Goal: Task Accomplishment & Management: Manage account settings

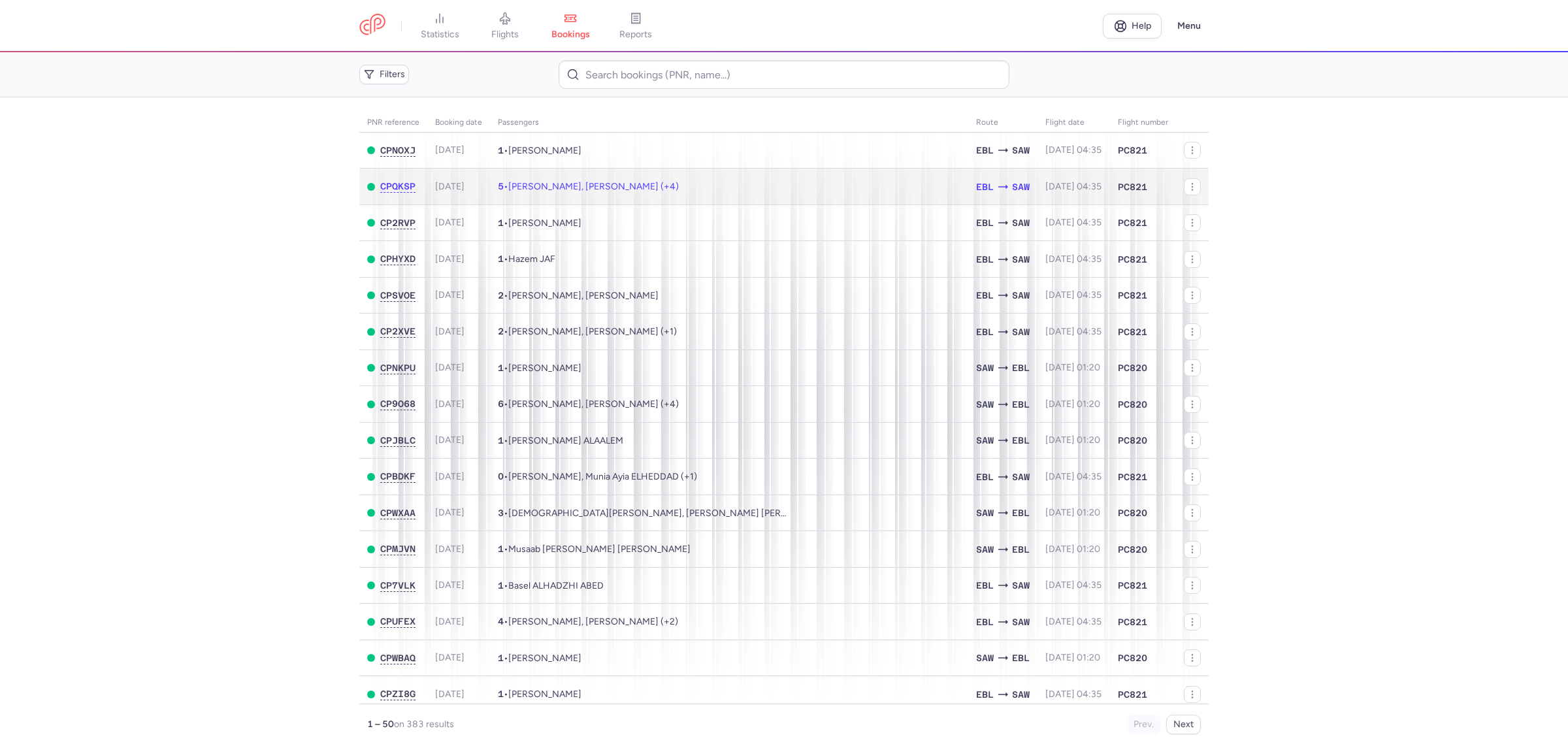
click at [701, 194] on td "5 • [PERSON_NAME], [PERSON_NAME] (+4)" at bounding box center [728, 187] width 478 height 37
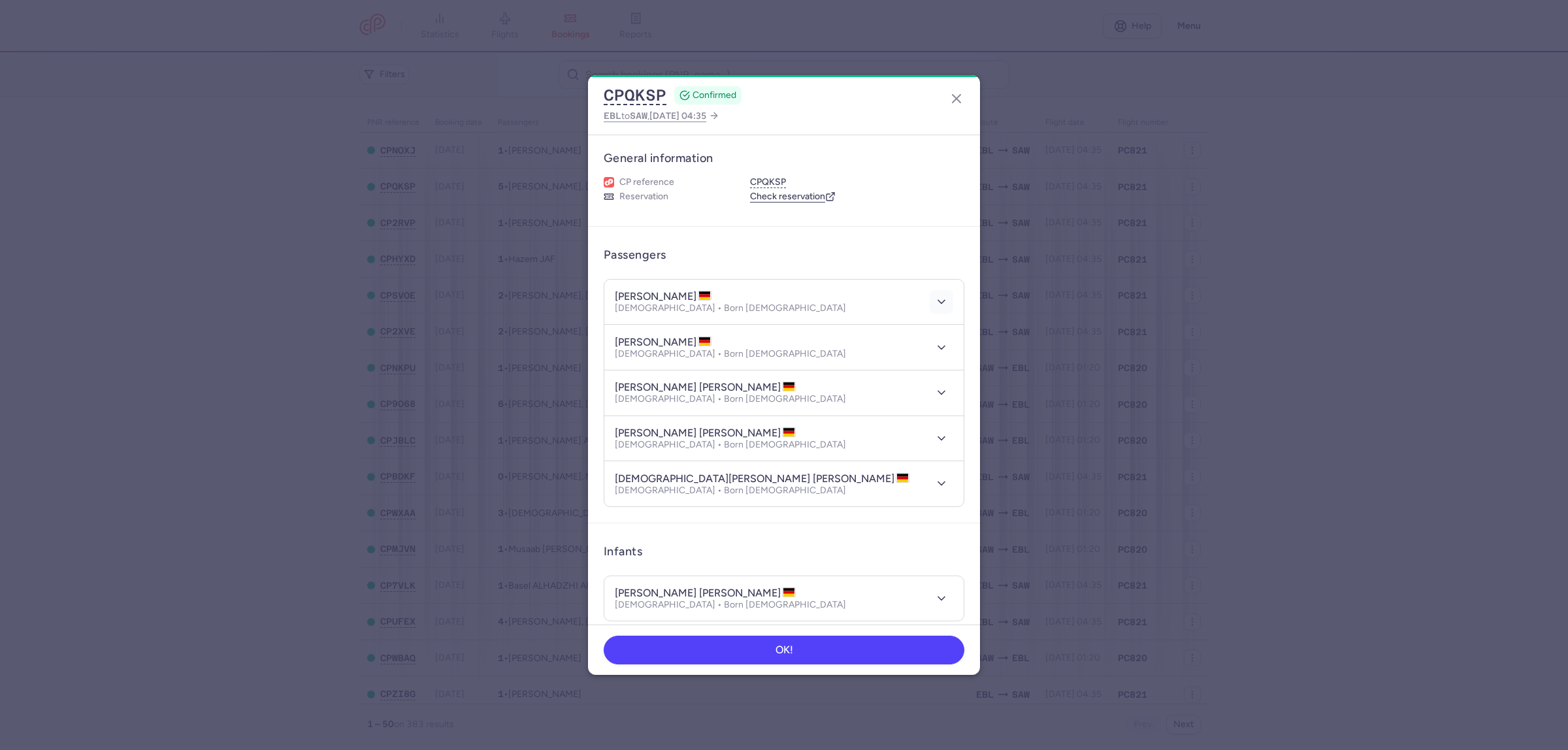
click at [938, 302] on polyline "button" at bounding box center [941, 302] width 6 height 3
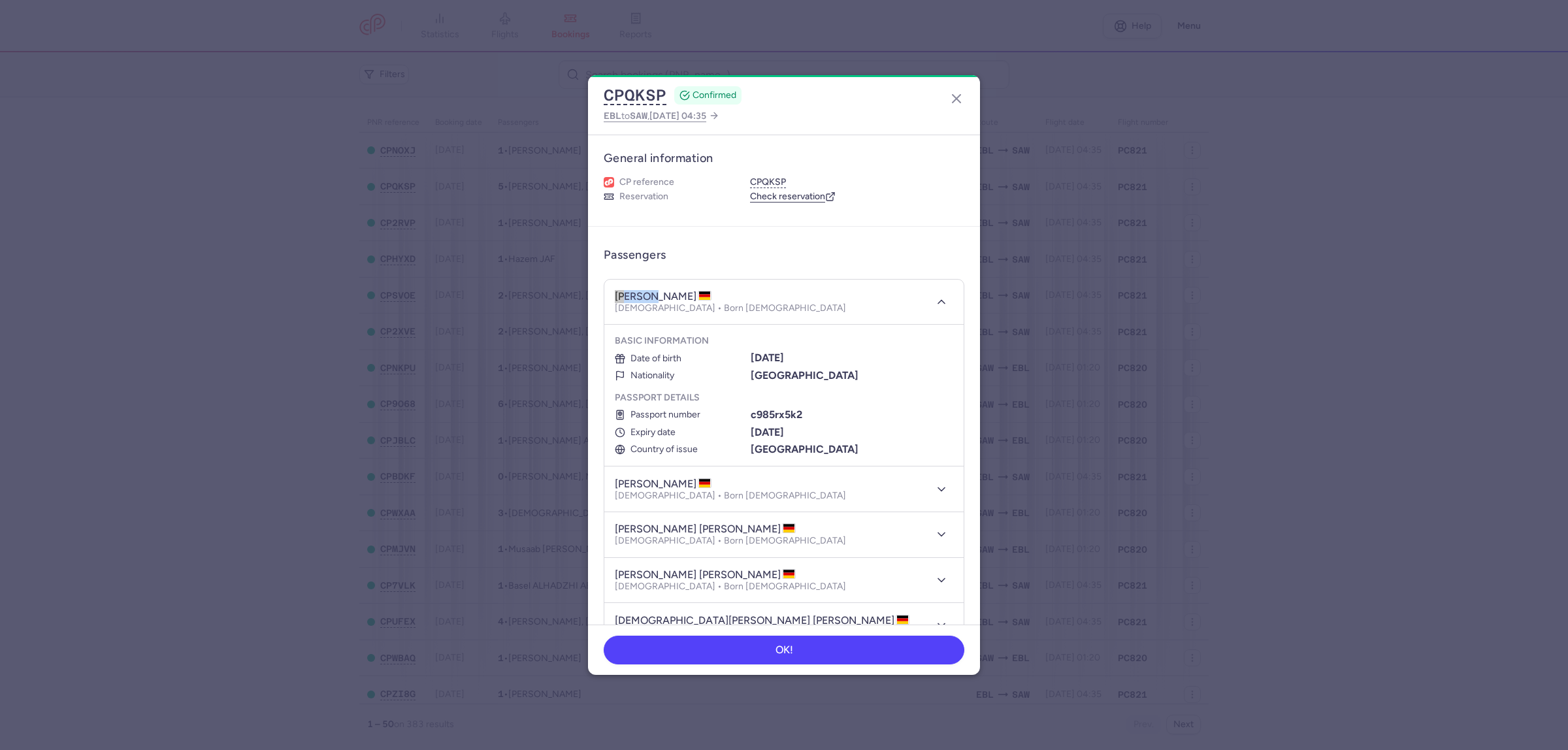
drag, startPoint x: 656, startPoint y: 295, endPoint x: 614, endPoint y: 293, distance: 42.0
click at [615, 293] on h4 "[PERSON_NAME]" at bounding box center [663, 296] width 97 height 13
copy h4 "[PERSON_NAME]"
drag, startPoint x: 661, startPoint y: 294, endPoint x: 691, endPoint y: 295, distance: 30.0
click at [691, 295] on h4 "[PERSON_NAME]" at bounding box center [663, 296] width 97 height 13
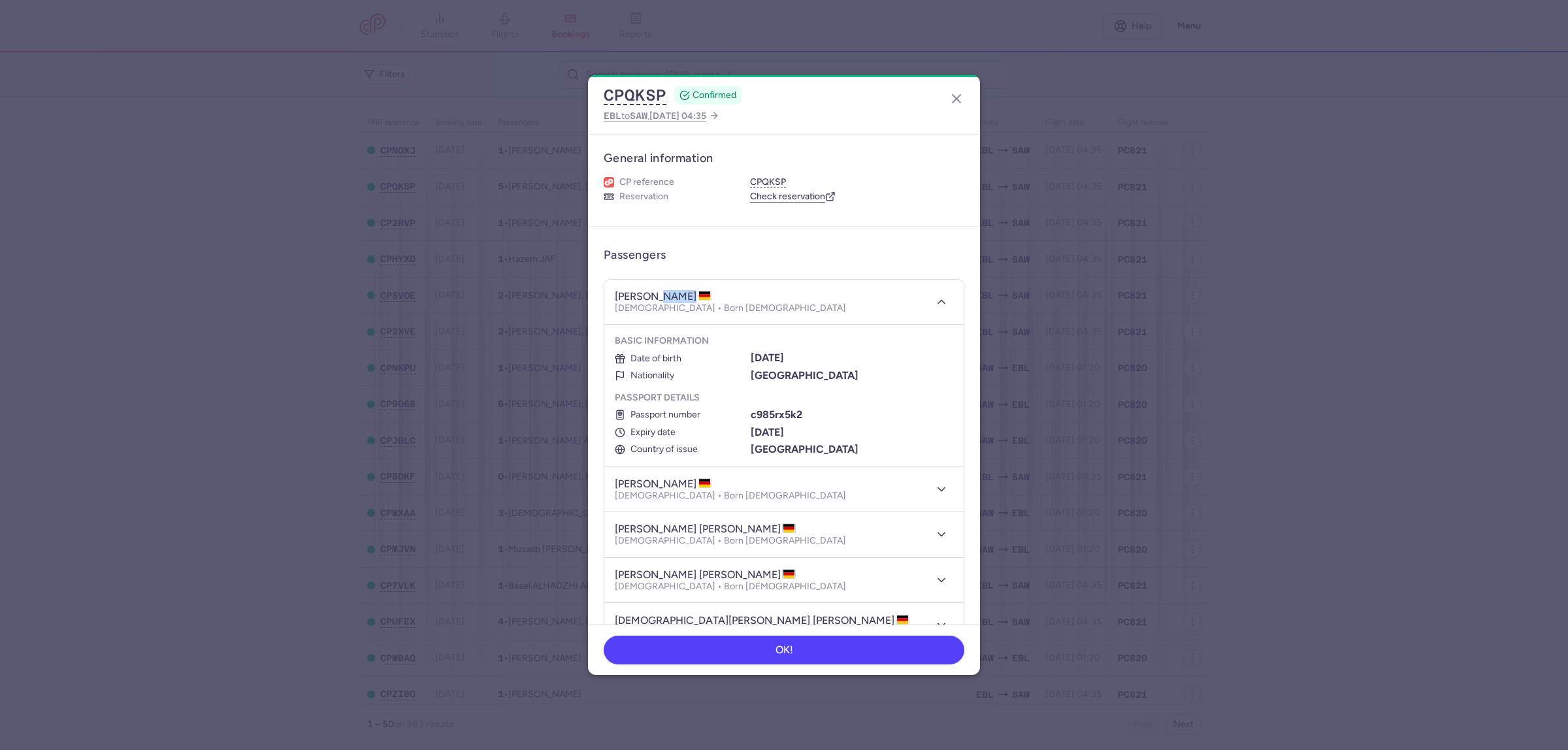
copy h4 "[PERSON_NAME]"
drag, startPoint x: 665, startPoint y: 309, endPoint x: 721, endPoint y: 307, distance: 56.0
click at [717, 307] on div "[PERSON_NAME] [DEMOGRAPHIC_DATA] • Born [DEMOGRAPHIC_DATA]" at bounding box center [770, 302] width 309 height 24
copy p "[DATE]"
click at [935, 492] on icon "button" at bounding box center [941, 489] width 13 height 13
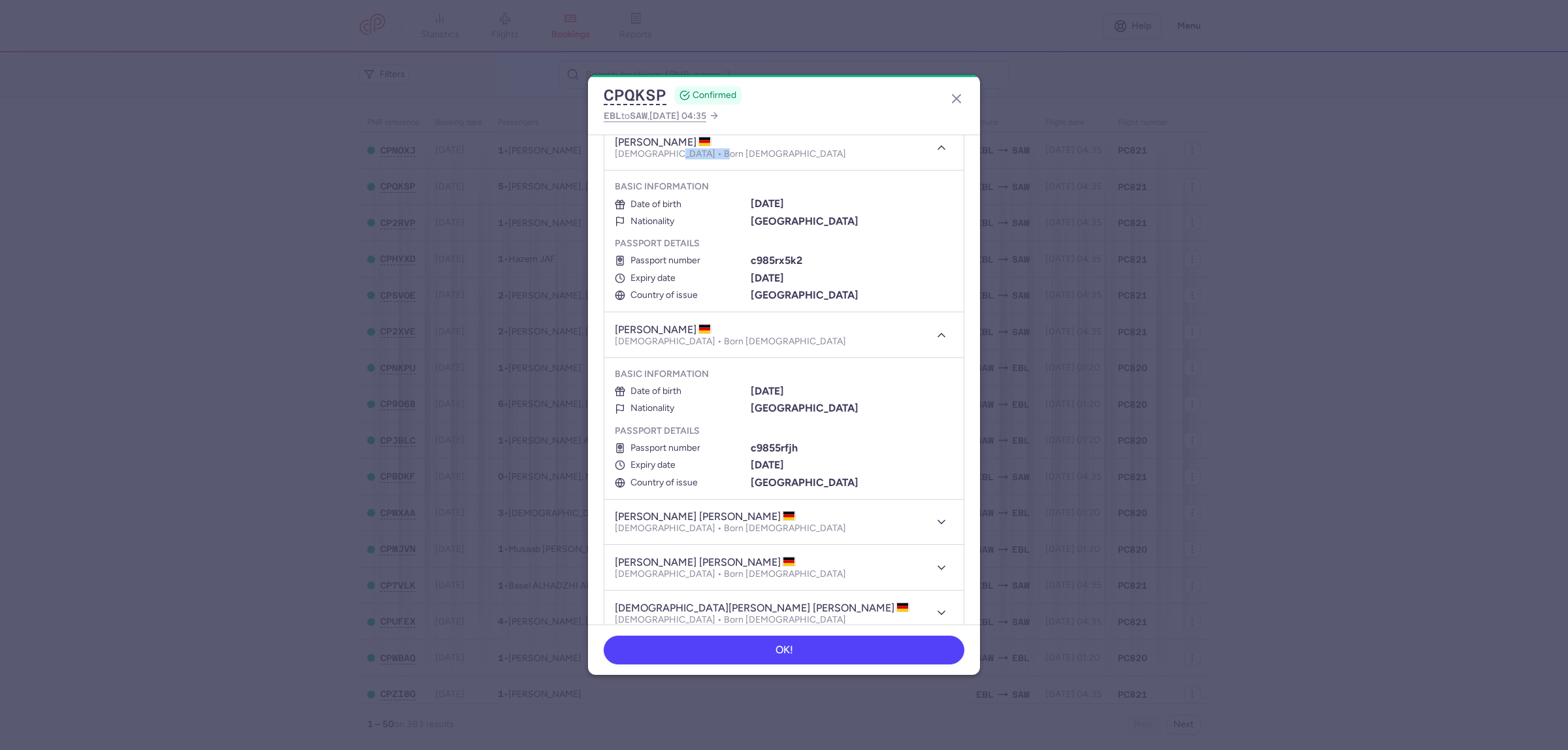
scroll to position [163, 0]
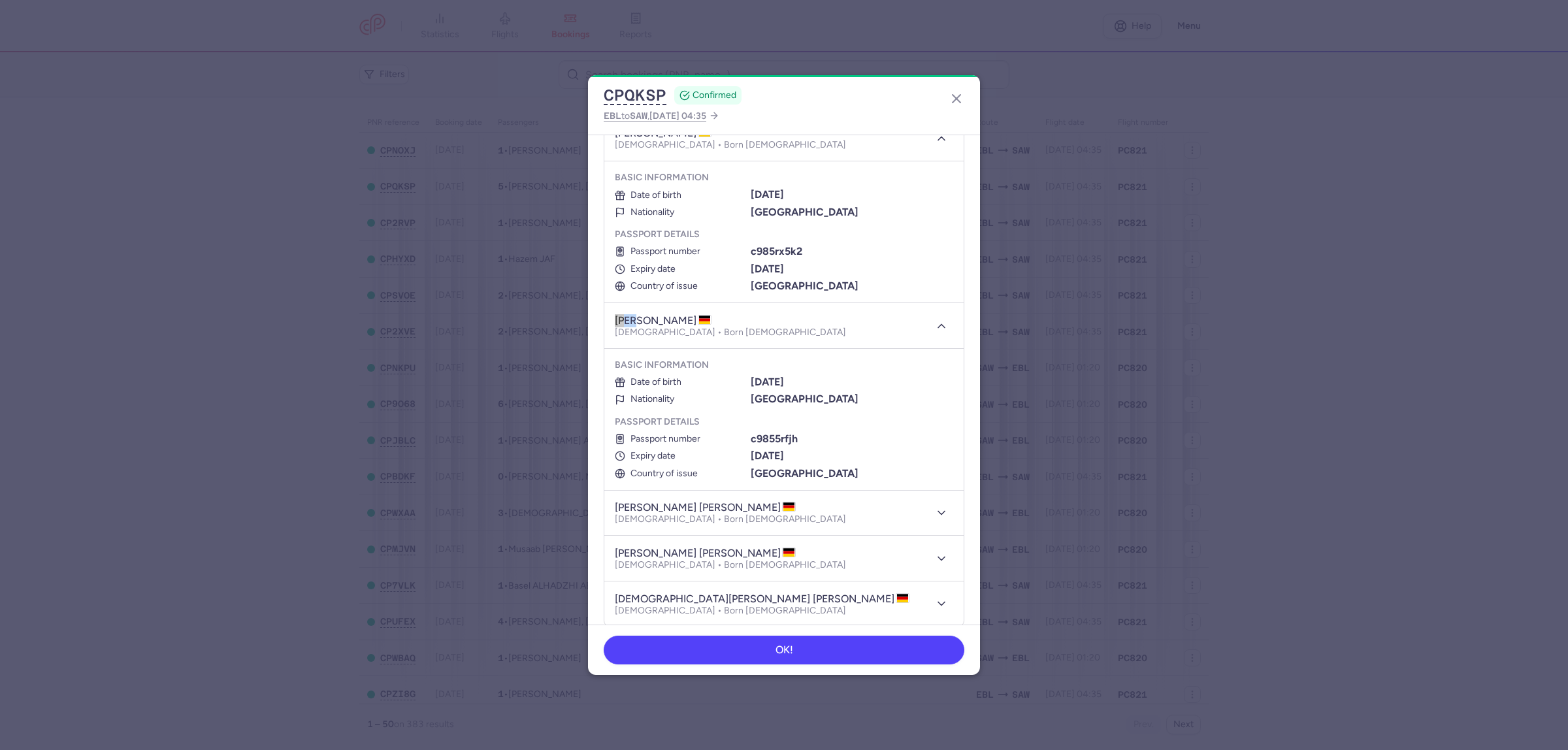
drag, startPoint x: 638, startPoint y: 319, endPoint x: 612, endPoint y: 319, distance: 26.0
click at [612, 319] on header "[PERSON_NAME] [DEMOGRAPHIC_DATA] • Born [DEMOGRAPHIC_DATA]" at bounding box center [783, 326] width 359 height 46
copy h4 "muna"
click at [733, 335] on div "[PERSON_NAME] [DEMOGRAPHIC_DATA] • Born [DEMOGRAPHIC_DATA]" at bounding box center [770, 325] width 309 height 24
copy p "[DATE]"
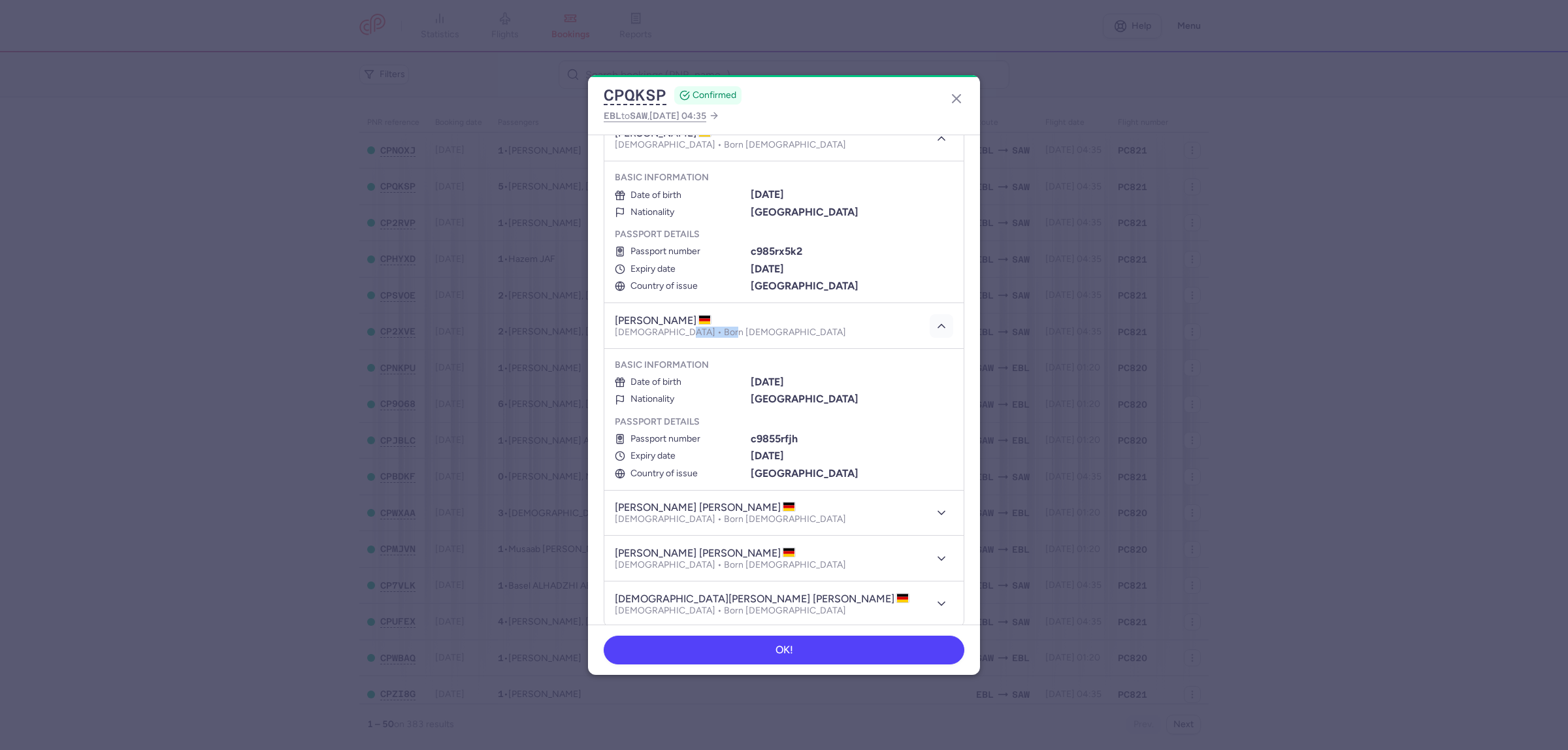
click at [935, 325] on icon "button" at bounding box center [941, 326] width 13 height 13
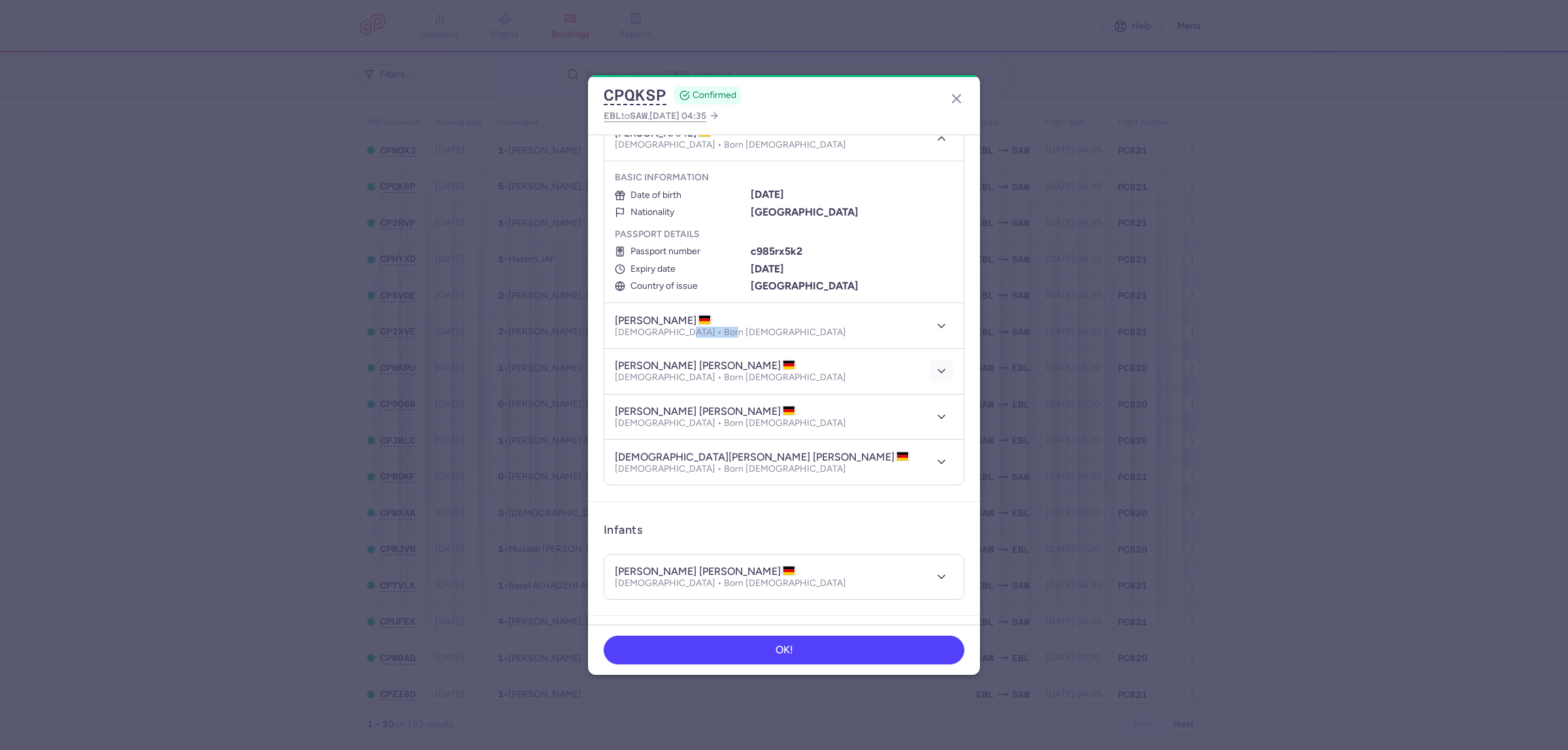
click at [929, 363] on button "button" at bounding box center [941, 371] width 24 height 24
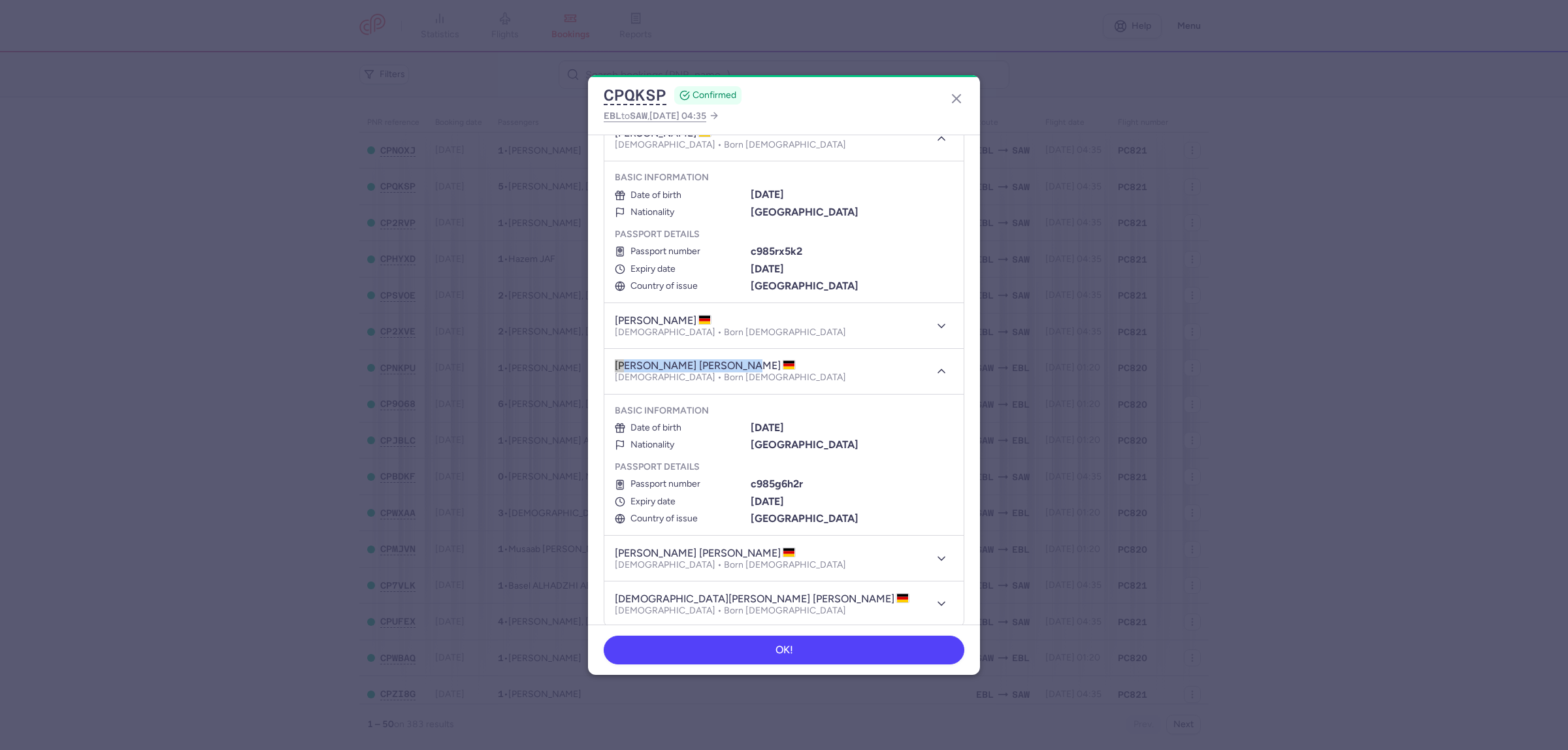
drag, startPoint x: 738, startPoint y: 363, endPoint x: 611, endPoint y: 367, distance: 127.1
click at [611, 367] on header "[PERSON_NAME] [PERSON_NAME] [DEMOGRAPHIC_DATA] • Born [DEMOGRAPHIC_DATA]" at bounding box center [783, 372] width 359 height 46
copy h4 "[PERSON_NAME] [PERSON_NAME]"
drag, startPoint x: 709, startPoint y: 380, endPoint x: 665, endPoint y: 380, distance: 44.0
click at [665, 380] on p "[DEMOGRAPHIC_DATA] • Born [DEMOGRAPHIC_DATA]" at bounding box center [730, 377] width 231 height 10
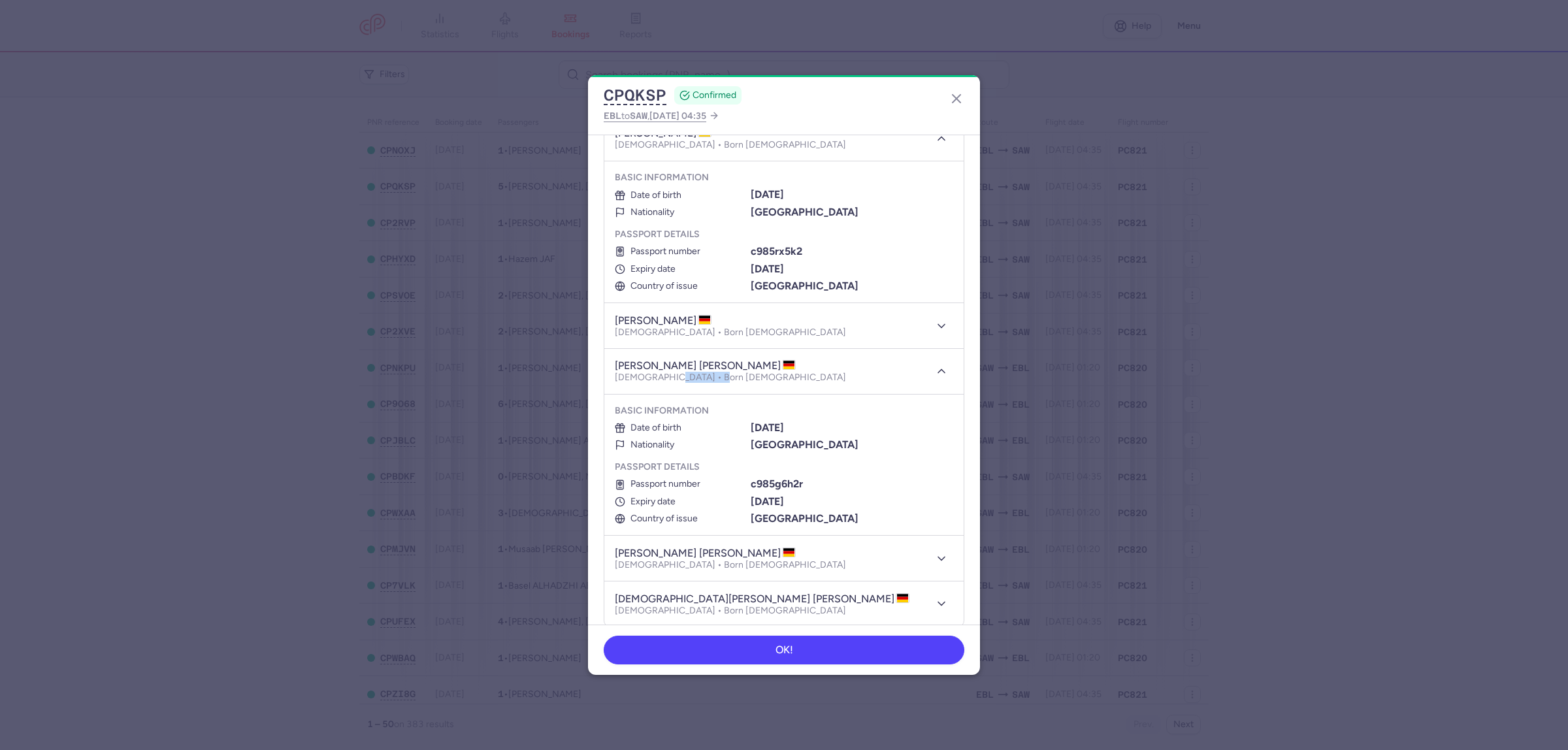
copy p "[DATE]"
click at [935, 371] on icon "button" at bounding box center [941, 371] width 13 height 13
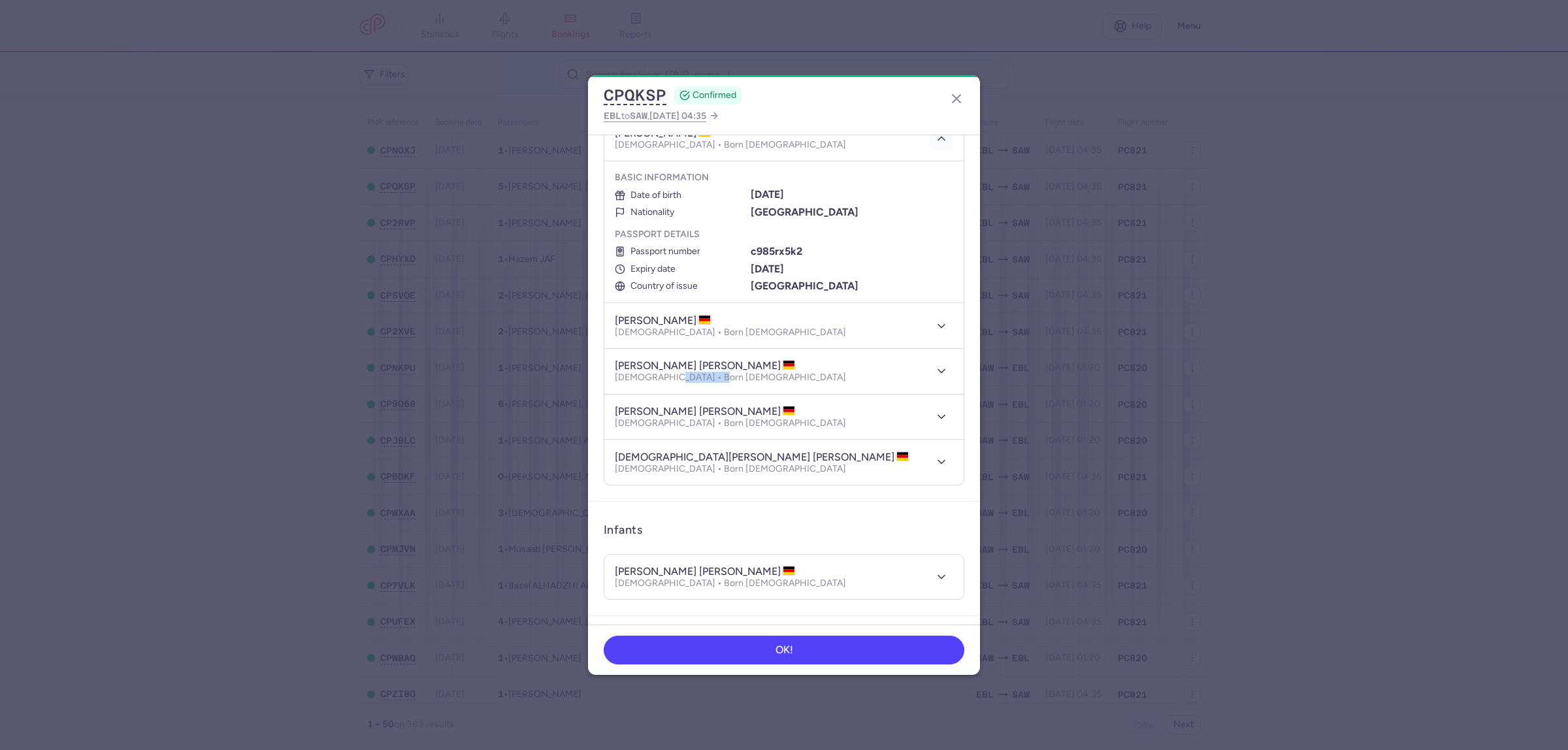
click at [929, 145] on button "button" at bounding box center [941, 139] width 24 height 24
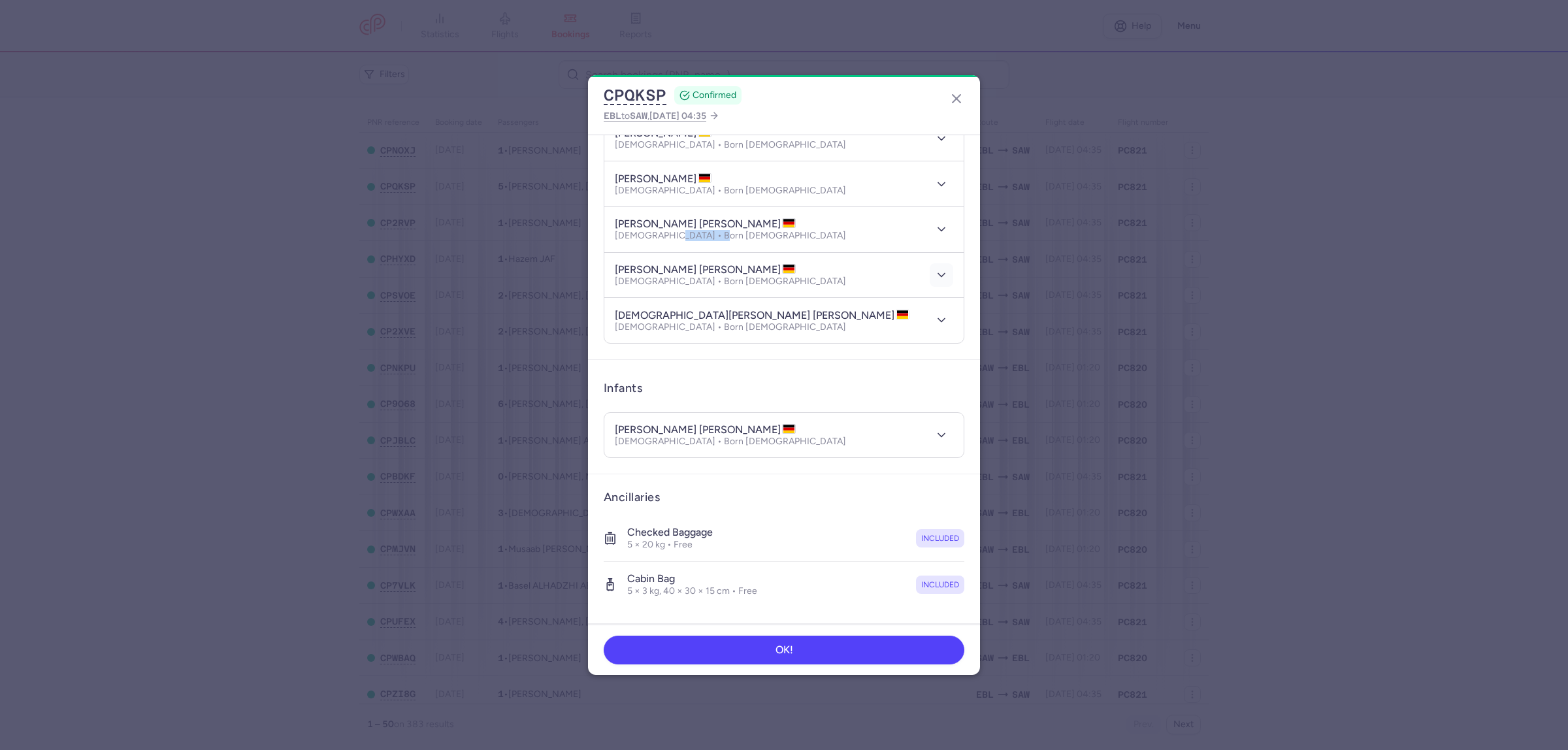
click at [938, 275] on polyline "button" at bounding box center [941, 275] width 6 height 3
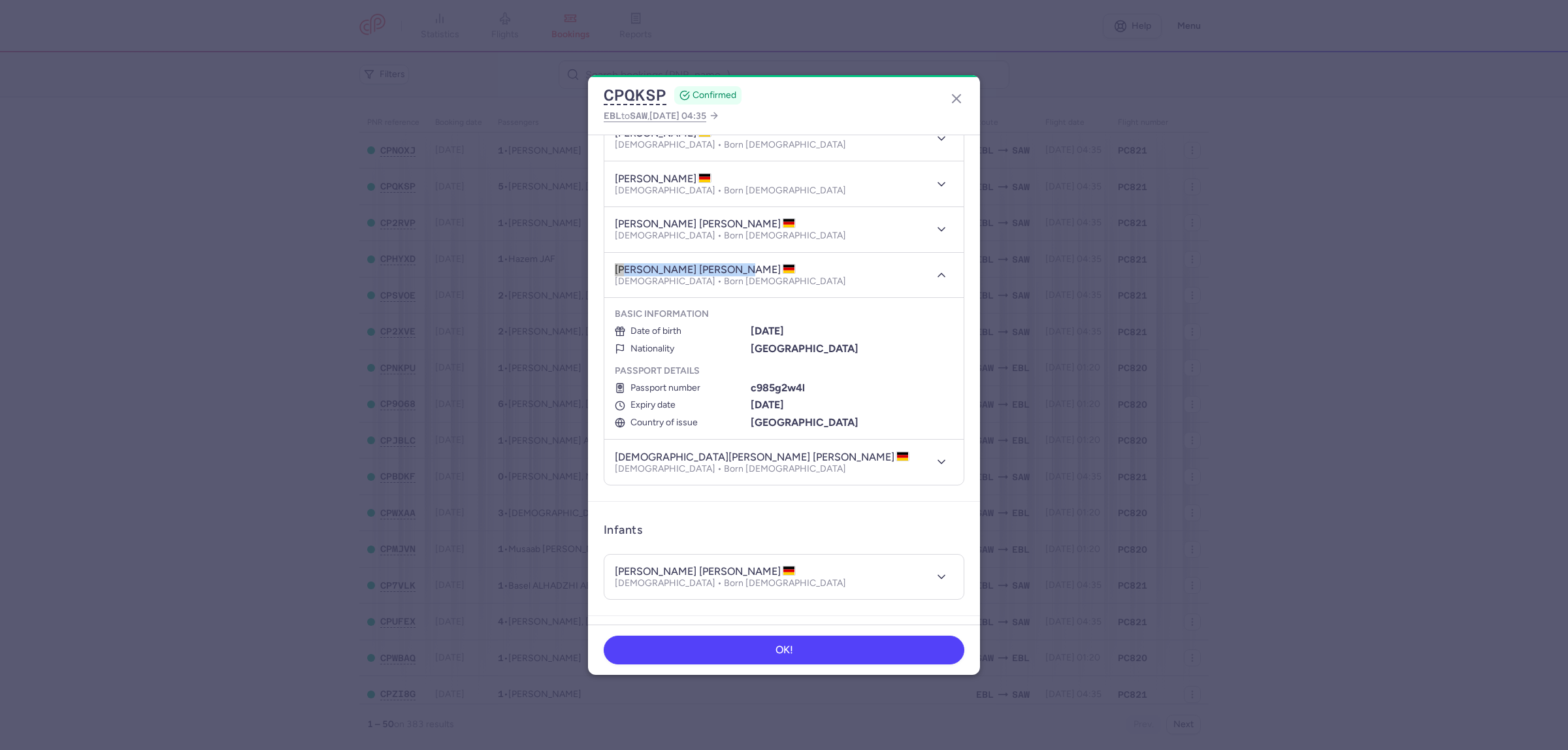
drag, startPoint x: 615, startPoint y: 267, endPoint x: 733, endPoint y: 271, distance: 118.1
click at [733, 271] on h4 "[PERSON_NAME] [PERSON_NAME]" at bounding box center [705, 270] width 181 height 13
copy h4 "[PERSON_NAME] [PERSON_NAME]"
drag, startPoint x: 718, startPoint y: 286, endPoint x: 674, endPoint y: 286, distance: 44.0
click at [674, 286] on p "[DEMOGRAPHIC_DATA] • Born [DEMOGRAPHIC_DATA]" at bounding box center [730, 281] width 231 height 10
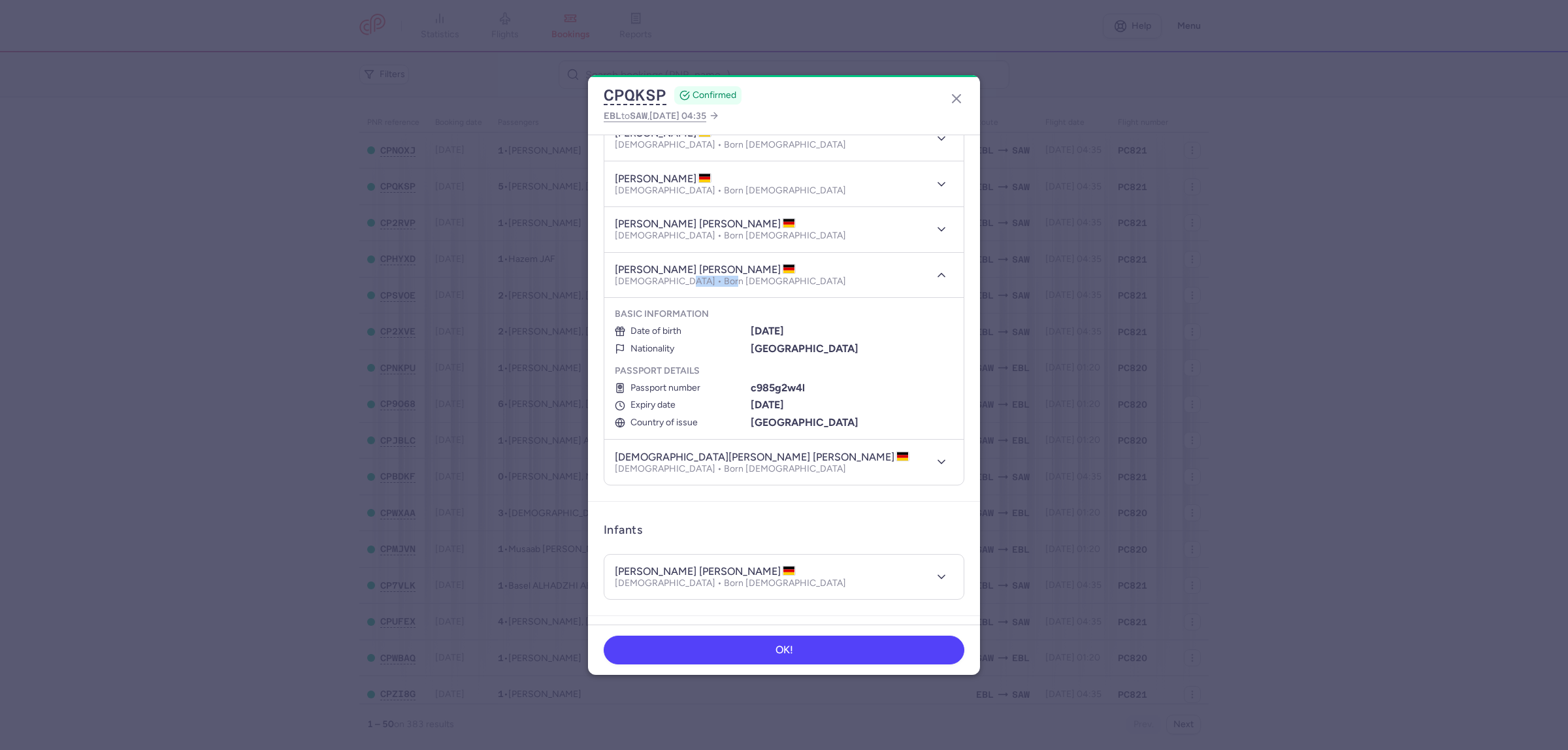
copy p "[DATE]"
click at [935, 278] on icon "button" at bounding box center [941, 275] width 13 height 13
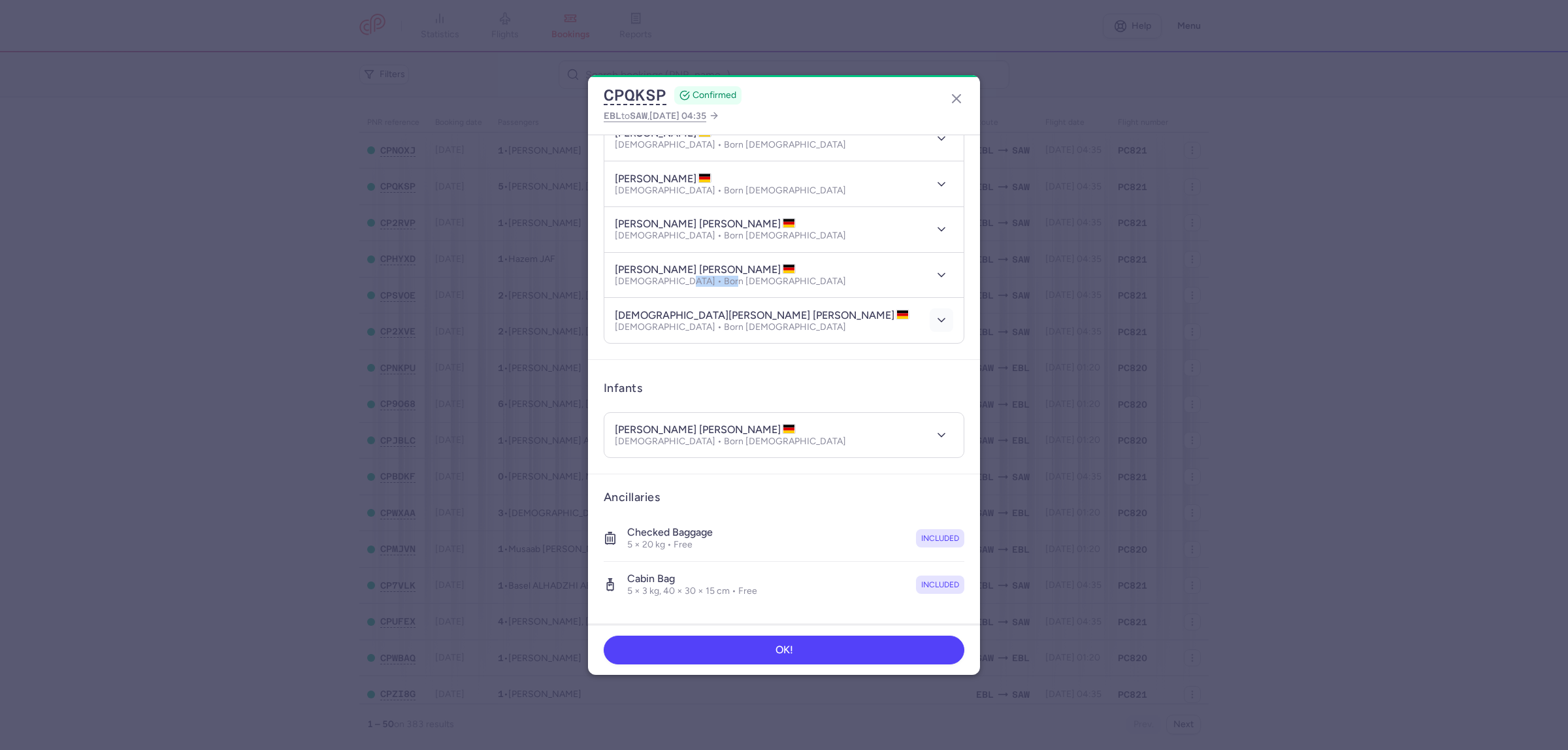
click at [936, 322] on button "button" at bounding box center [941, 321] width 24 height 24
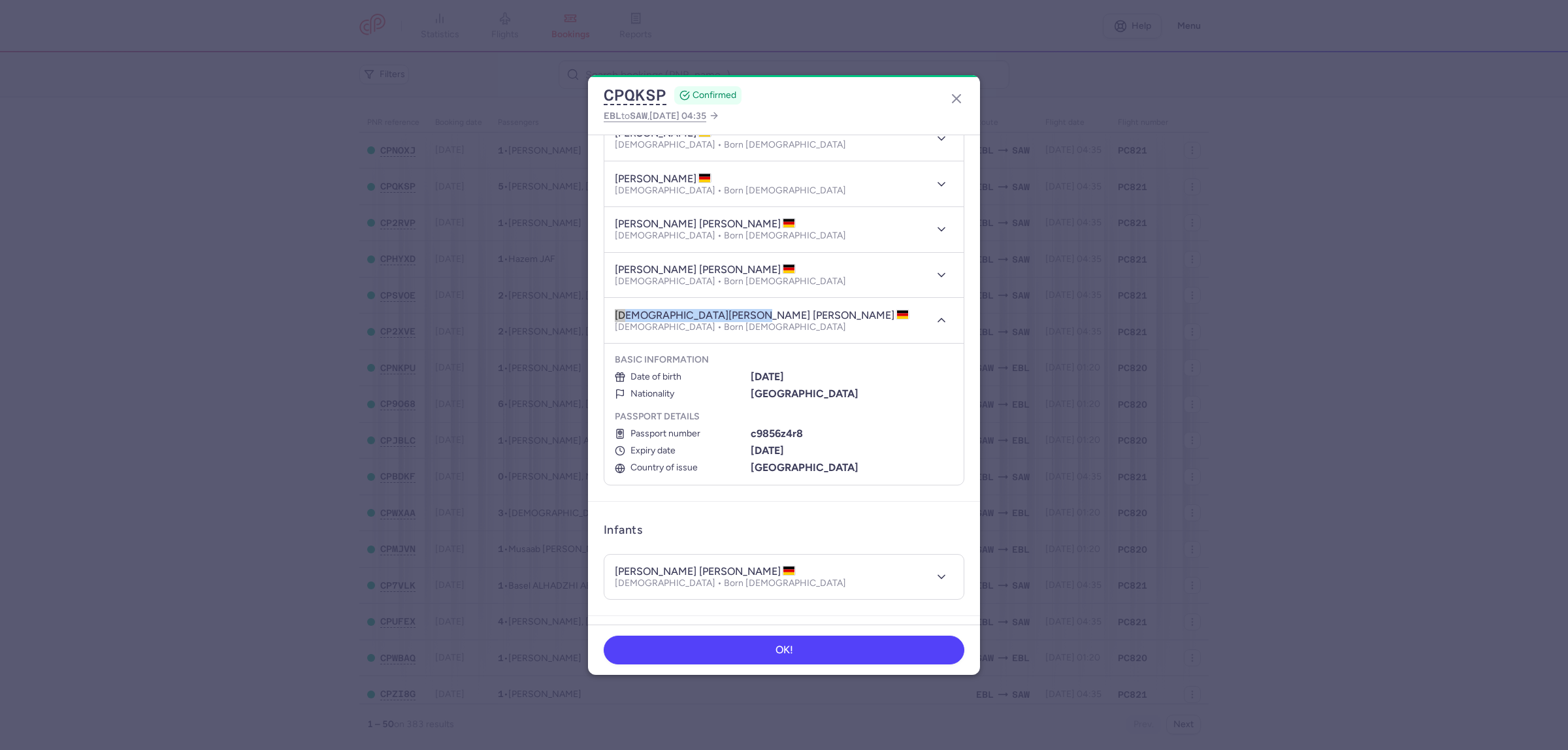
drag, startPoint x: 755, startPoint y: 317, endPoint x: 614, endPoint y: 309, distance: 141.2
click at [615, 309] on h4 "[DEMOGRAPHIC_DATA][PERSON_NAME] [PERSON_NAME]" at bounding box center [762, 315] width 294 height 13
copy h4 "[DEMOGRAPHIC_DATA][PERSON_NAME]"
drag, startPoint x: 700, startPoint y: 328, endPoint x: 664, endPoint y: 328, distance: 36.0
click at [664, 328] on p "[DEMOGRAPHIC_DATA] • Born [DEMOGRAPHIC_DATA]" at bounding box center [762, 327] width 294 height 10
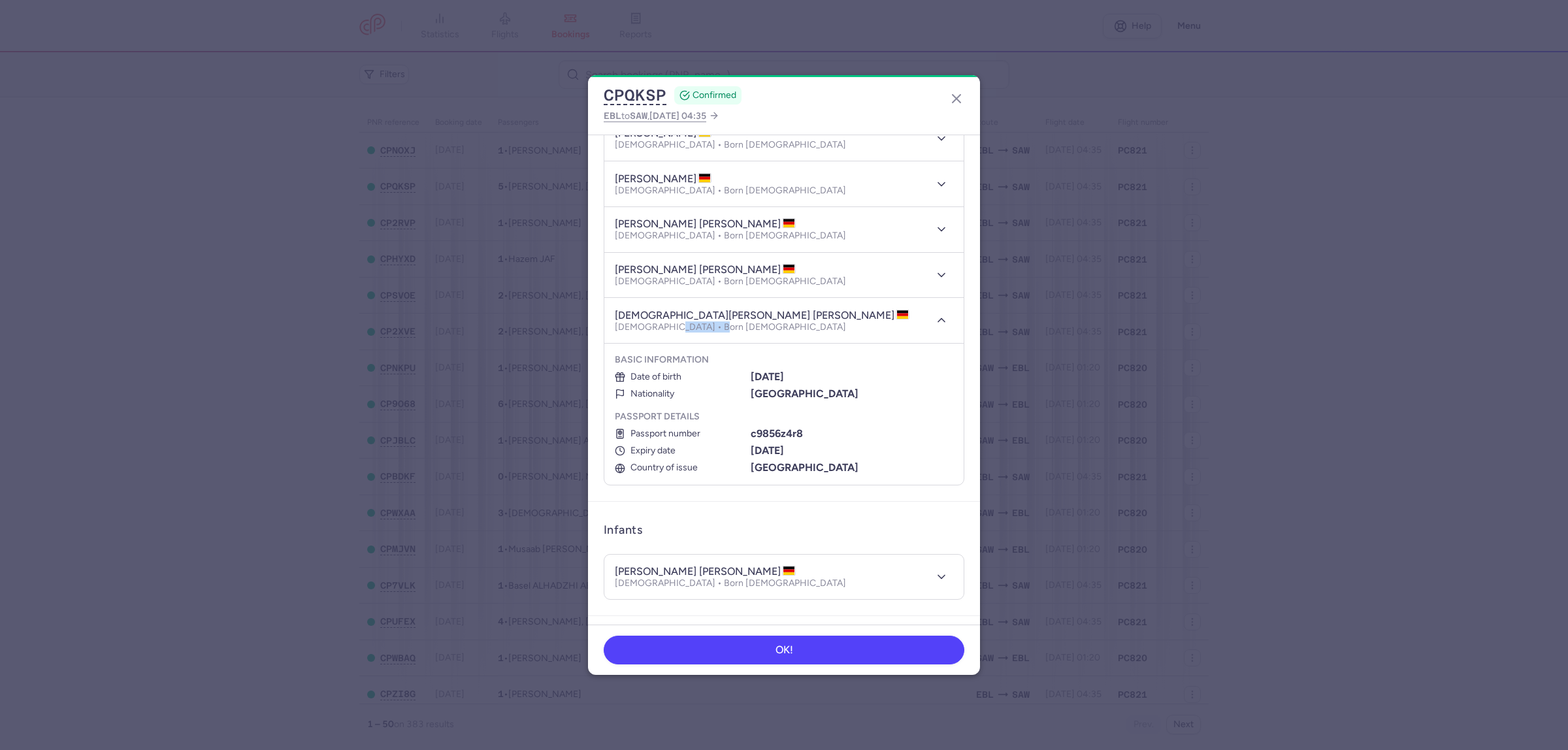
scroll to position [245, 0]
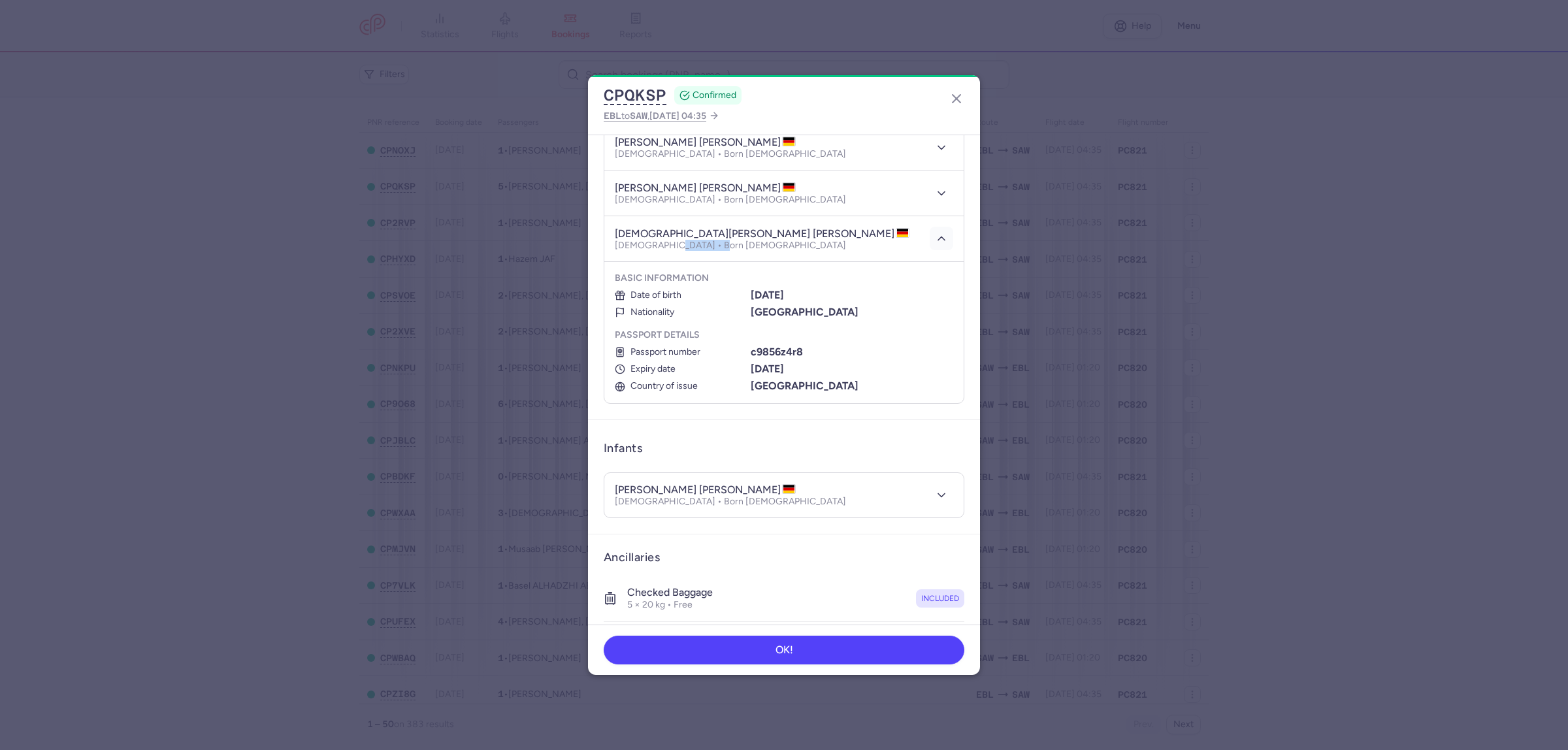
click at [935, 236] on icon "button" at bounding box center [941, 238] width 13 height 13
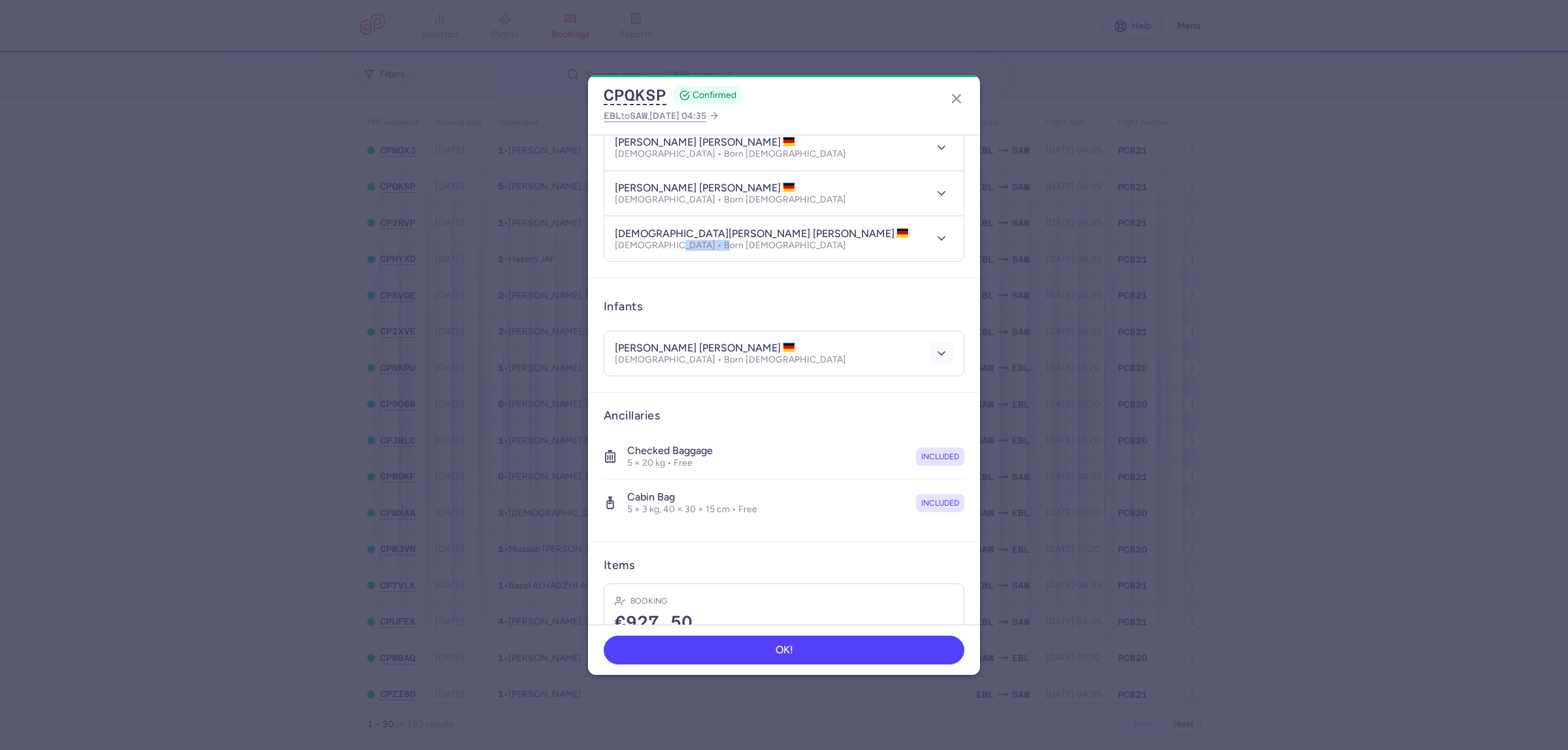
click at [935, 357] on icon "button" at bounding box center [941, 353] width 13 height 13
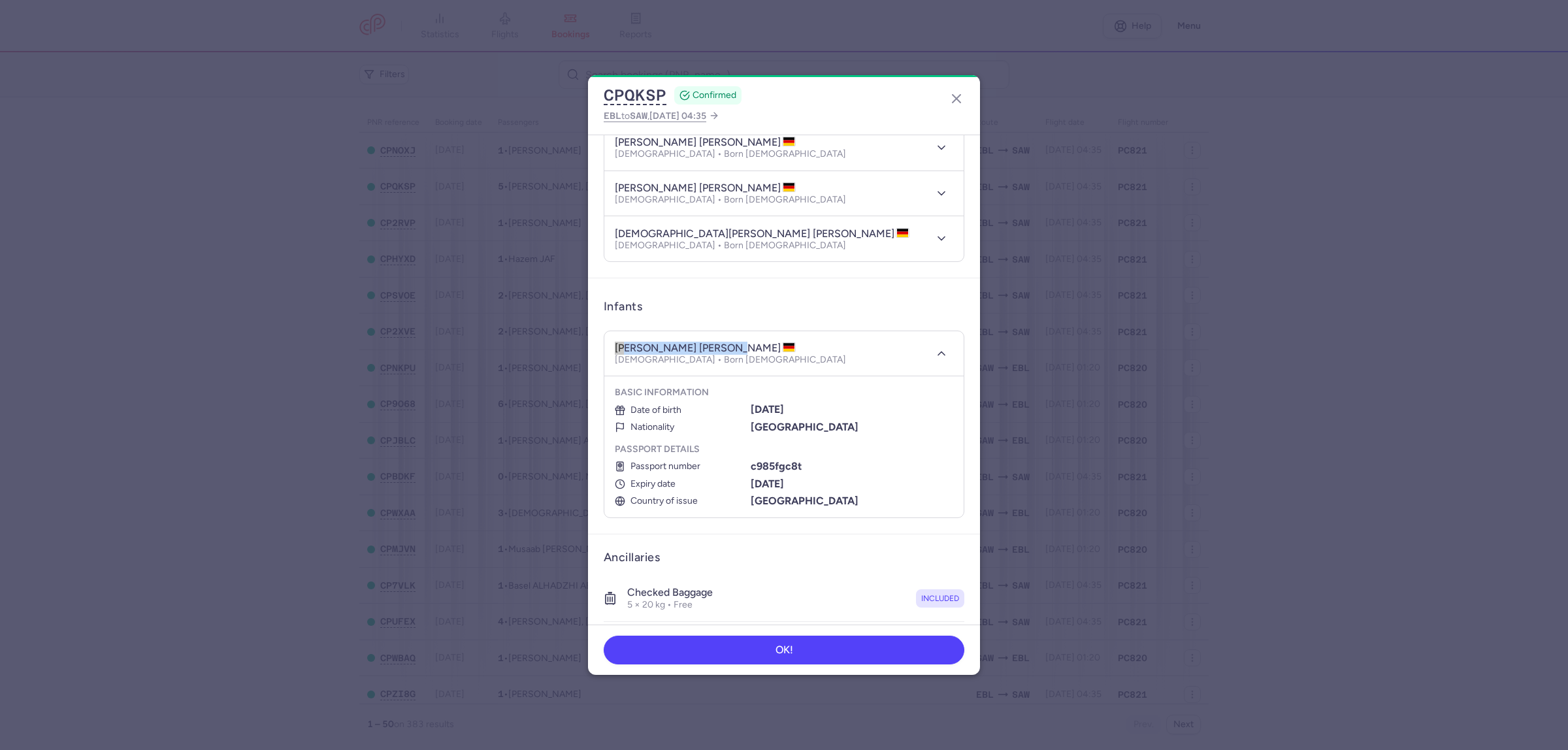
drag, startPoint x: 725, startPoint y: 348, endPoint x: 608, endPoint y: 346, distance: 117.0
click at [608, 346] on header "[PERSON_NAME] [PERSON_NAME] [DEMOGRAPHIC_DATA] • Born [DEMOGRAPHIC_DATA]" at bounding box center [783, 354] width 359 height 46
drag, startPoint x: 697, startPoint y: 364, endPoint x: 667, endPoint y: 366, distance: 30.1
click at [667, 365] on p "[DEMOGRAPHIC_DATA] • Born [DEMOGRAPHIC_DATA]" at bounding box center [730, 360] width 231 height 10
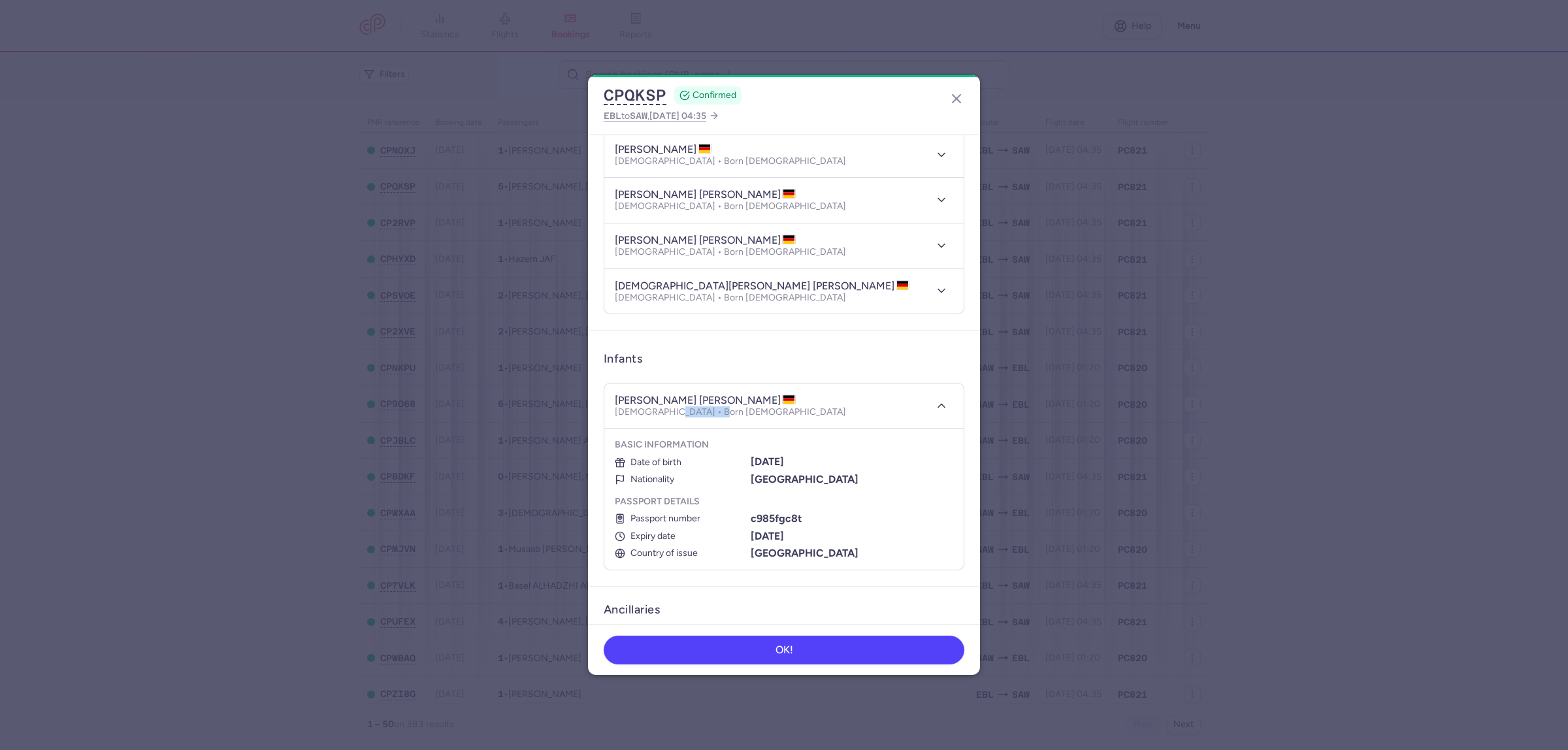
scroll to position [163, 0]
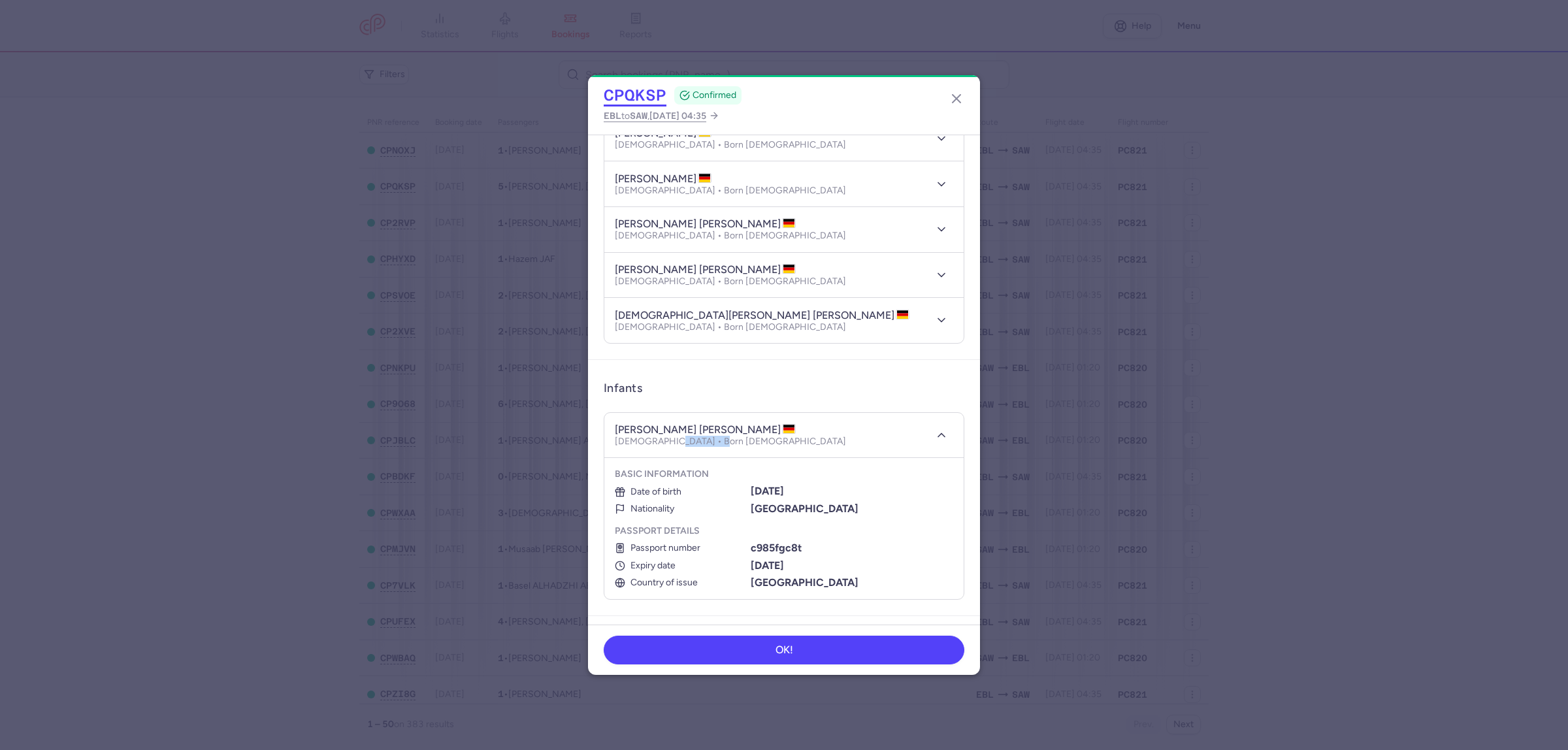
click at [627, 92] on button "CPQKSP" at bounding box center [635, 95] width 63 height 20
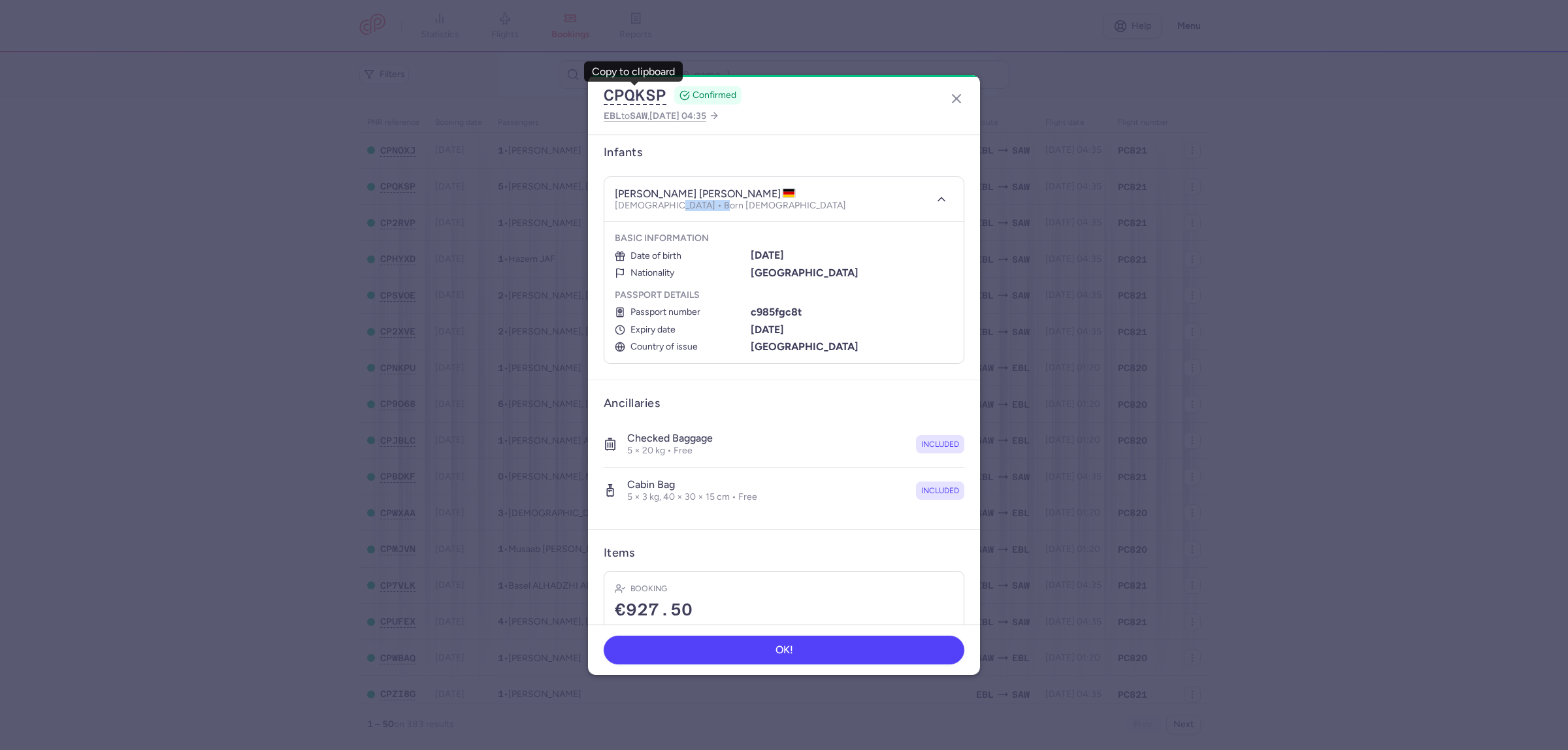
scroll to position [483, 0]
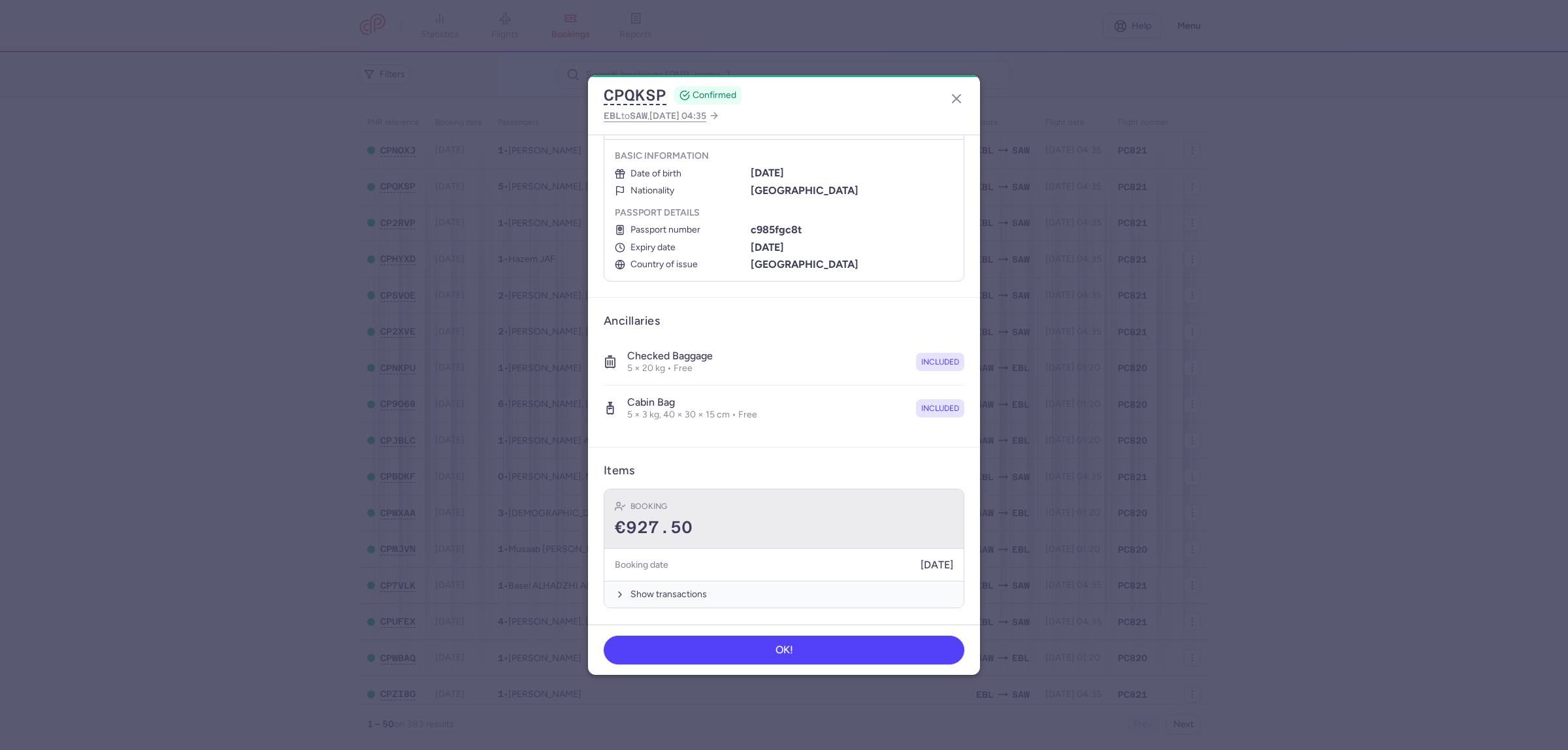
click at [634, 518] on span "€927.50" at bounding box center [654, 528] width 78 height 20
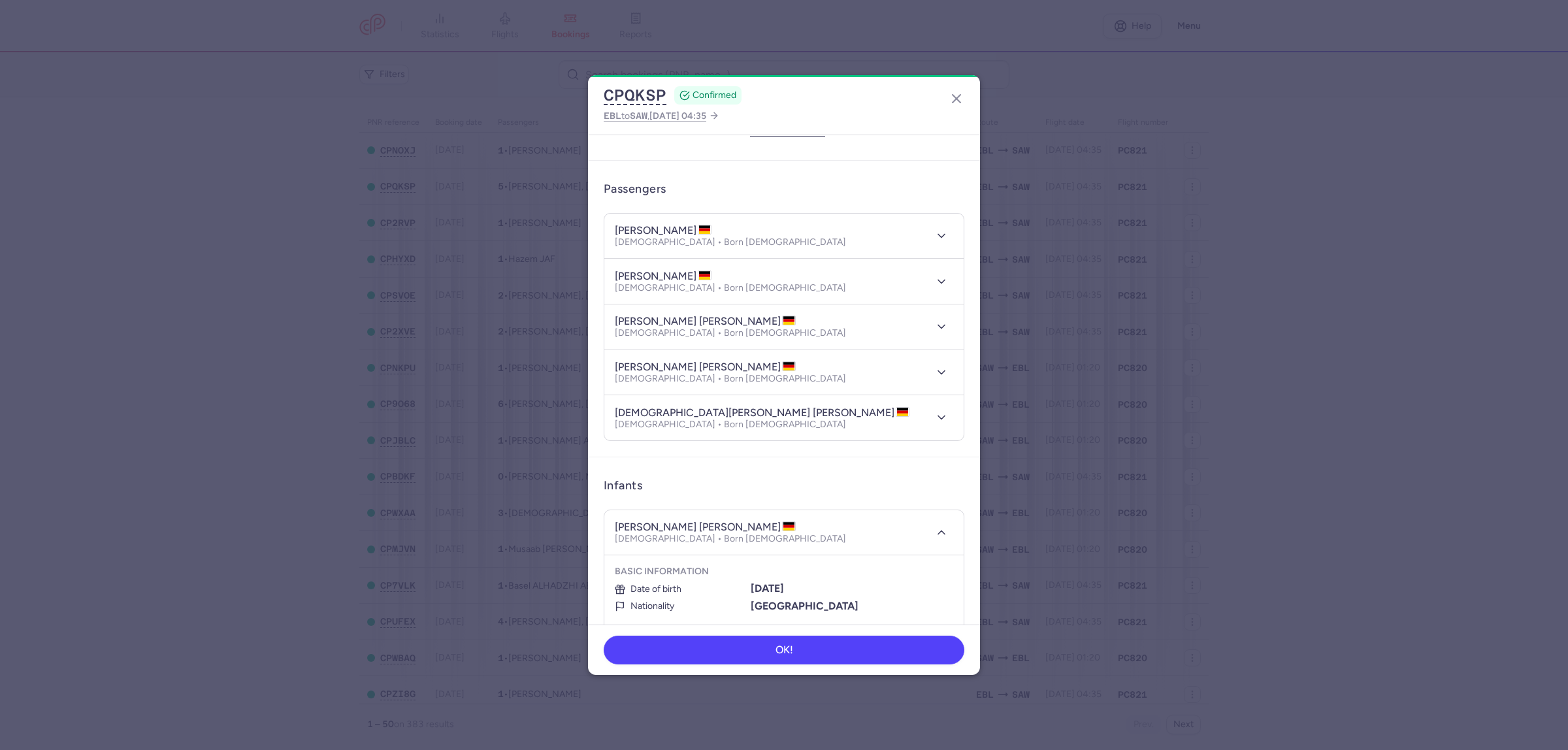
scroll to position [163, 0]
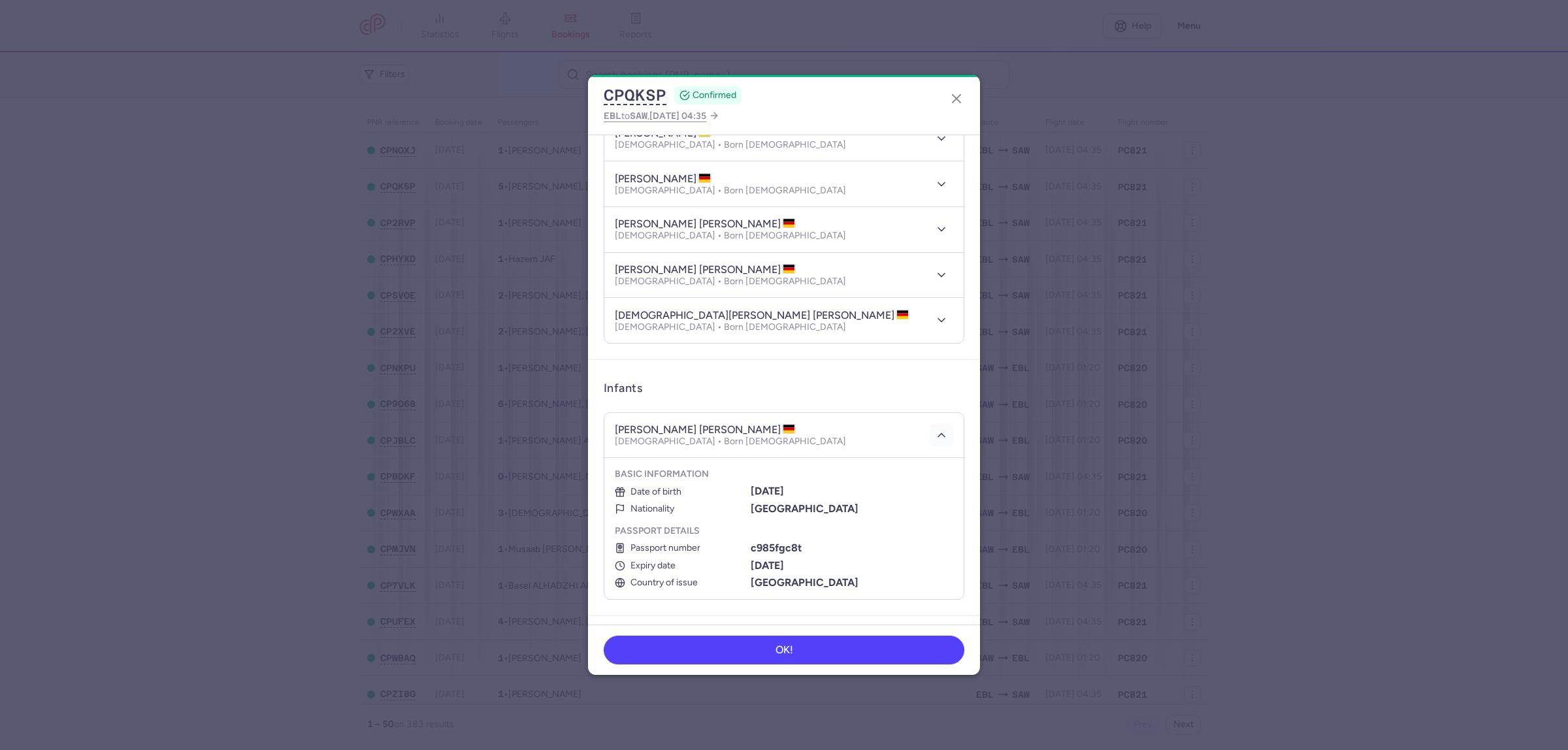
click at [935, 441] on icon "button" at bounding box center [941, 435] width 13 height 13
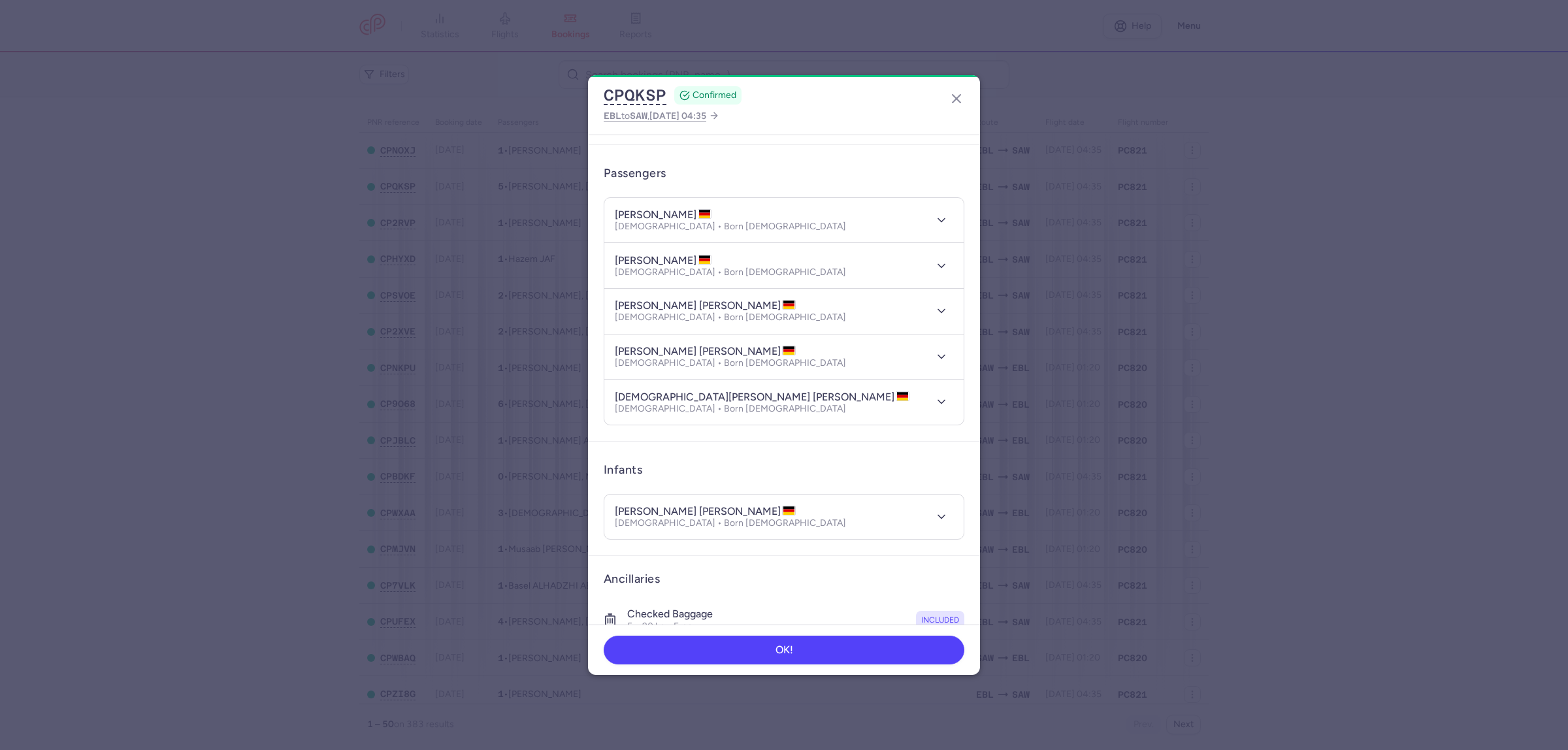
scroll to position [0, 0]
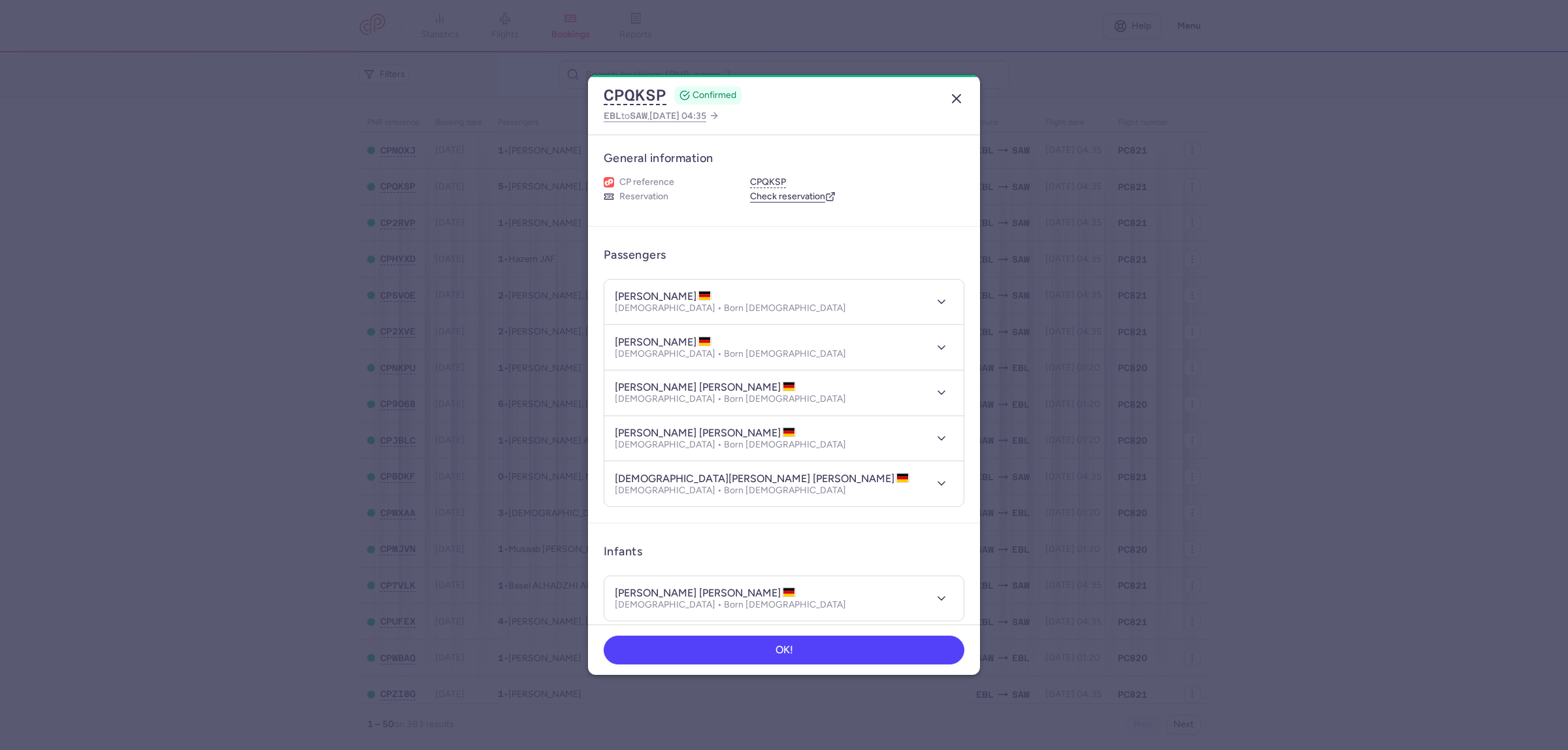
click at [957, 94] on icon "button" at bounding box center [956, 98] width 16 height 16
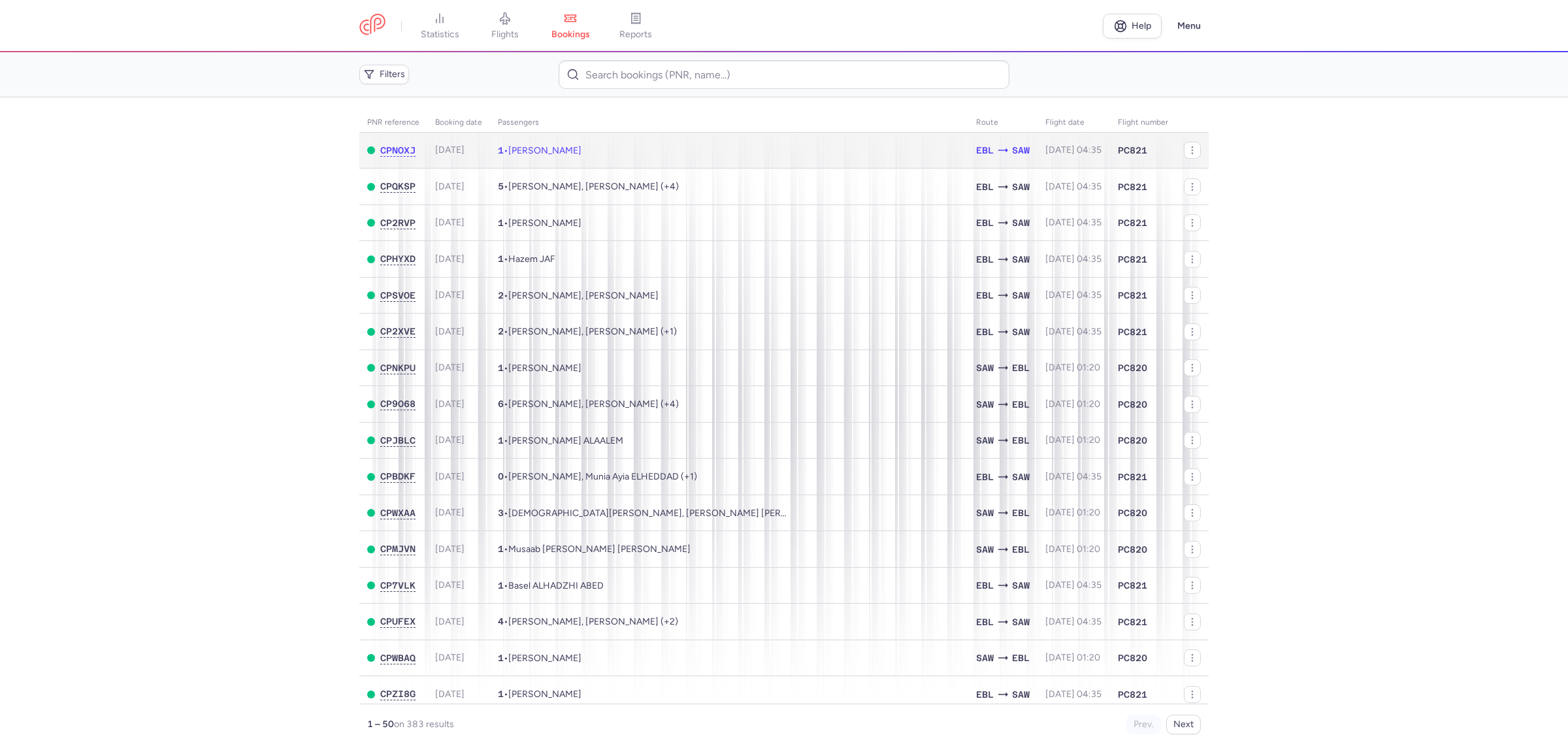
click at [693, 145] on td "1 • [PERSON_NAME]" at bounding box center [728, 150] width 478 height 36
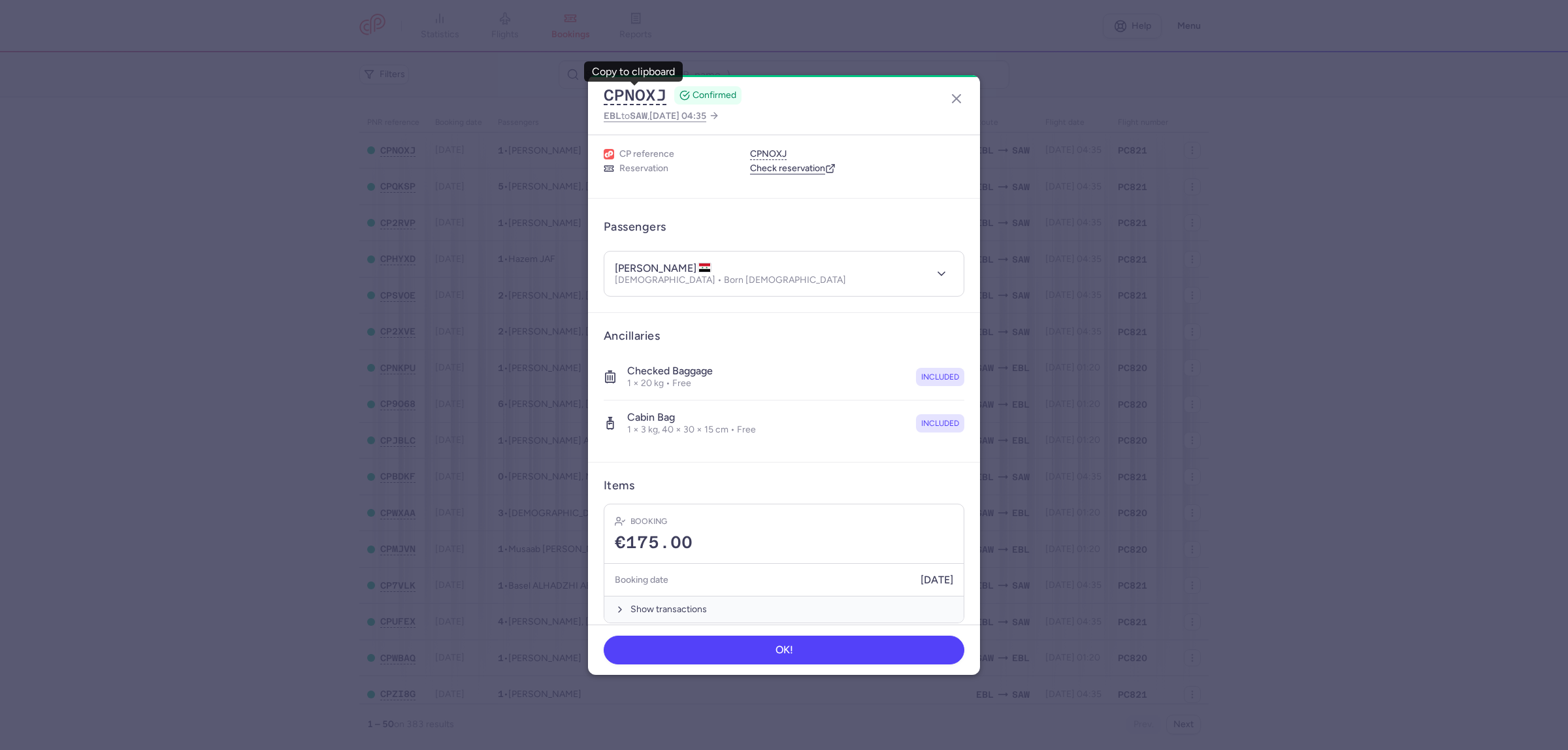
scroll to position [43, 0]
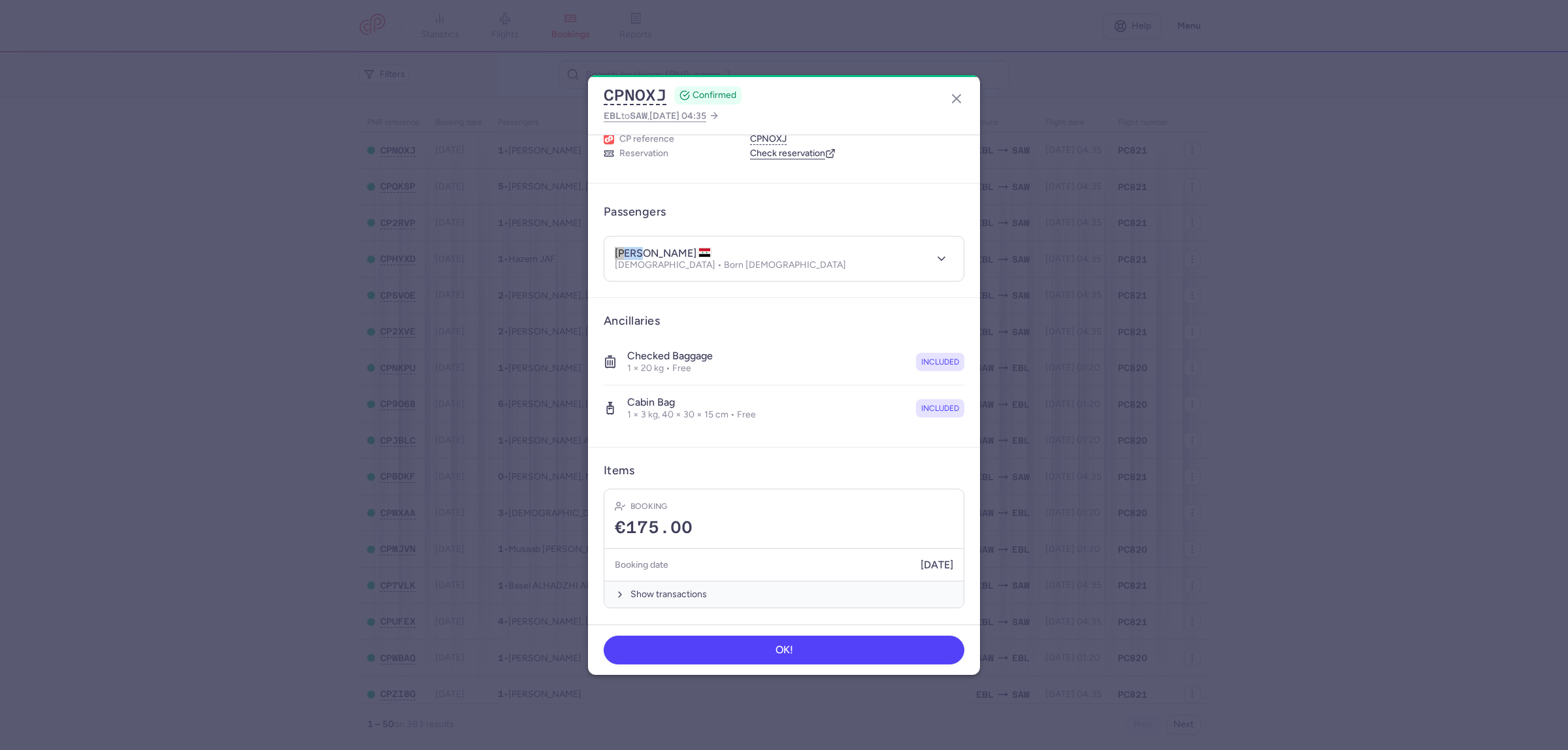
drag, startPoint x: 647, startPoint y: 250, endPoint x: 609, endPoint y: 252, distance: 38.1
click at [609, 252] on header "[PERSON_NAME] [DEMOGRAPHIC_DATA] • Born [DEMOGRAPHIC_DATA]" at bounding box center [783, 259] width 359 height 45
drag, startPoint x: 651, startPoint y: 253, endPoint x: 696, endPoint y: 255, distance: 45.0
click at [696, 255] on h4 "[PERSON_NAME]" at bounding box center [663, 253] width 97 height 13
drag, startPoint x: 725, startPoint y: 264, endPoint x: 664, endPoint y: 268, distance: 61.1
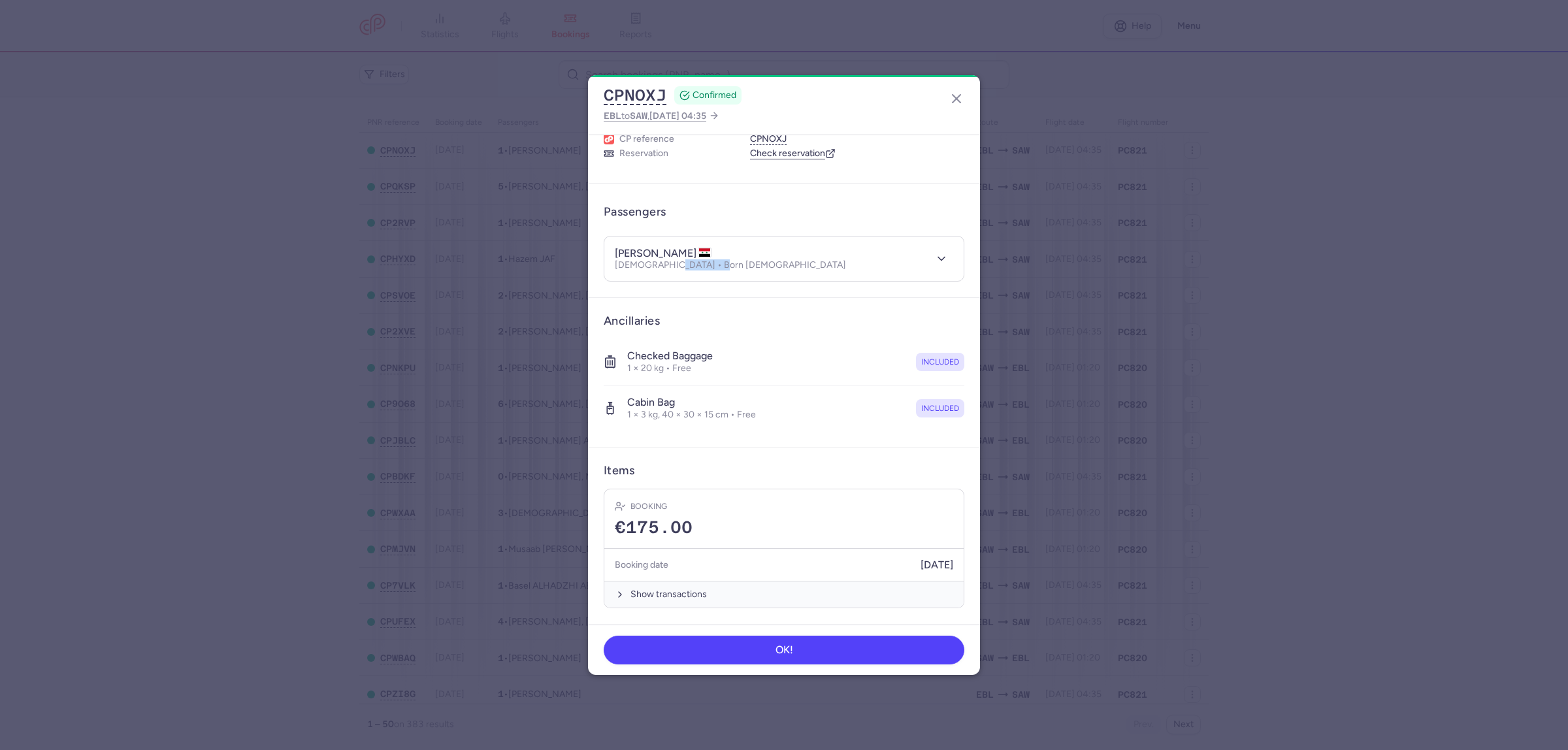
click at [664, 268] on div "[PERSON_NAME] [DEMOGRAPHIC_DATA] • Born [DEMOGRAPHIC_DATA]" at bounding box center [770, 259] width 309 height 24
click at [633, 93] on button "CPNOXJ" at bounding box center [635, 95] width 63 height 20
click at [962, 90] on icon "button" at bounding box center [956, 98] width 16 height 16
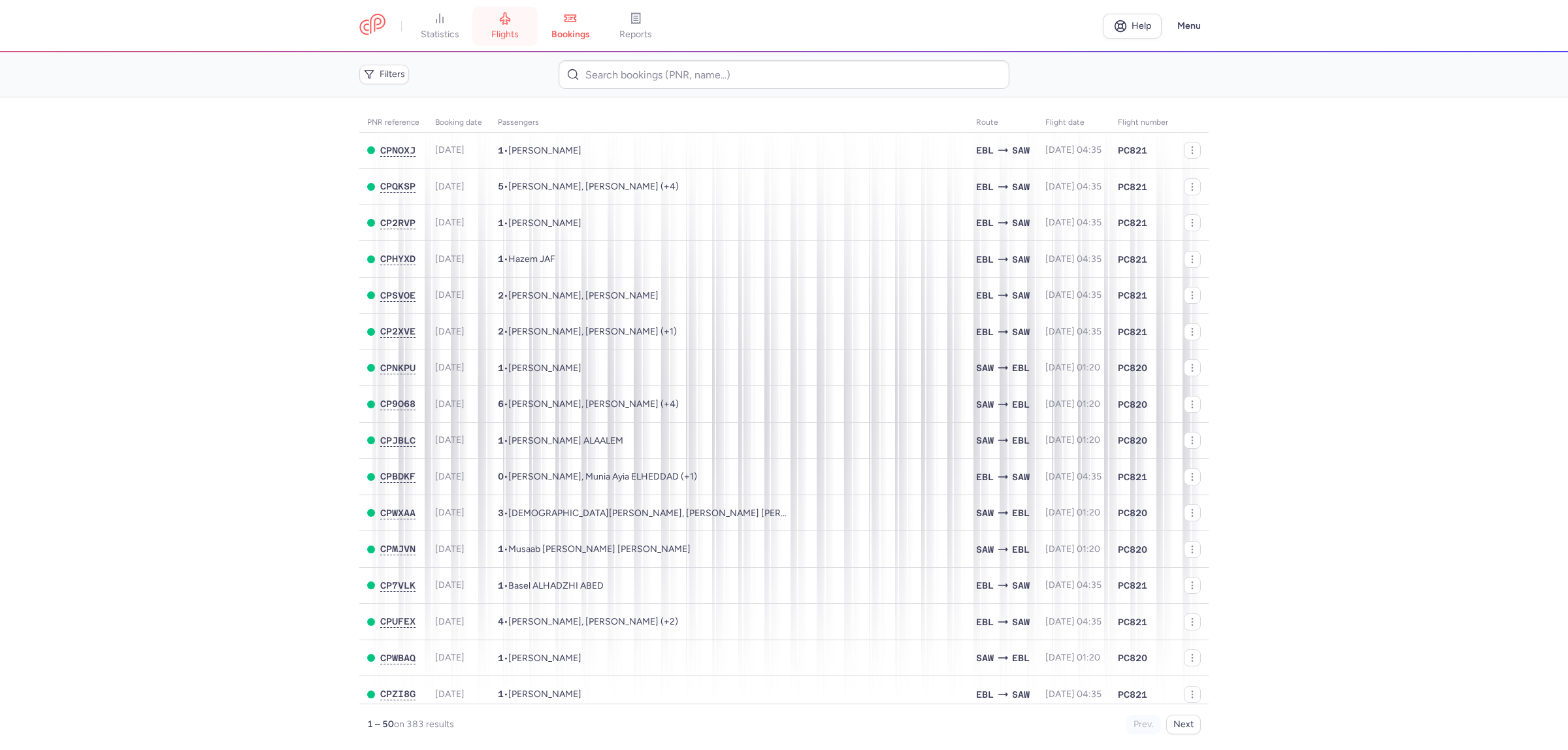
click at [508, 32] on span "flights" at bounding box center [505, 34] width 28 height 12
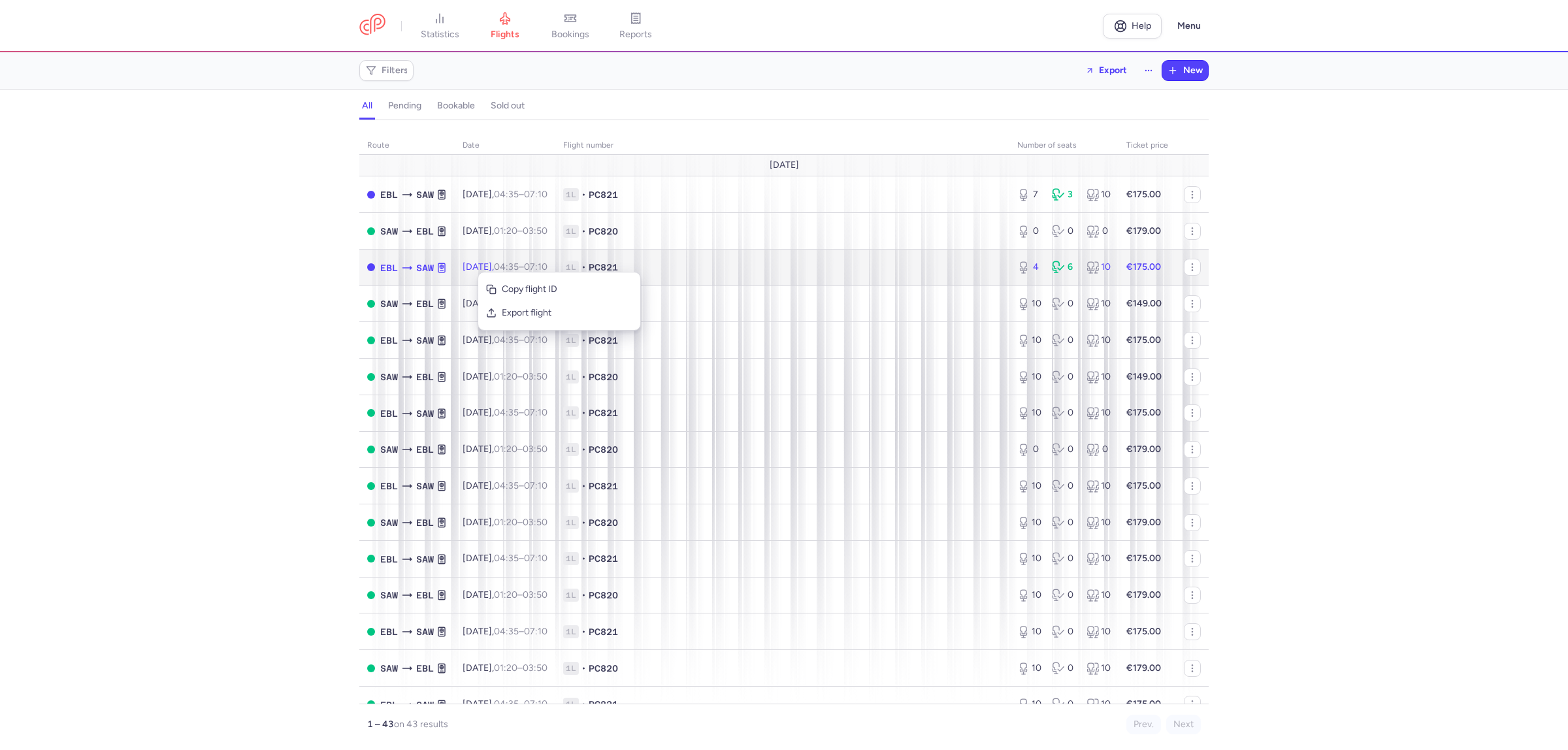
click at [451, 279] on td "EBL SAW" at bounding box center [407, 267] width 95 height 37
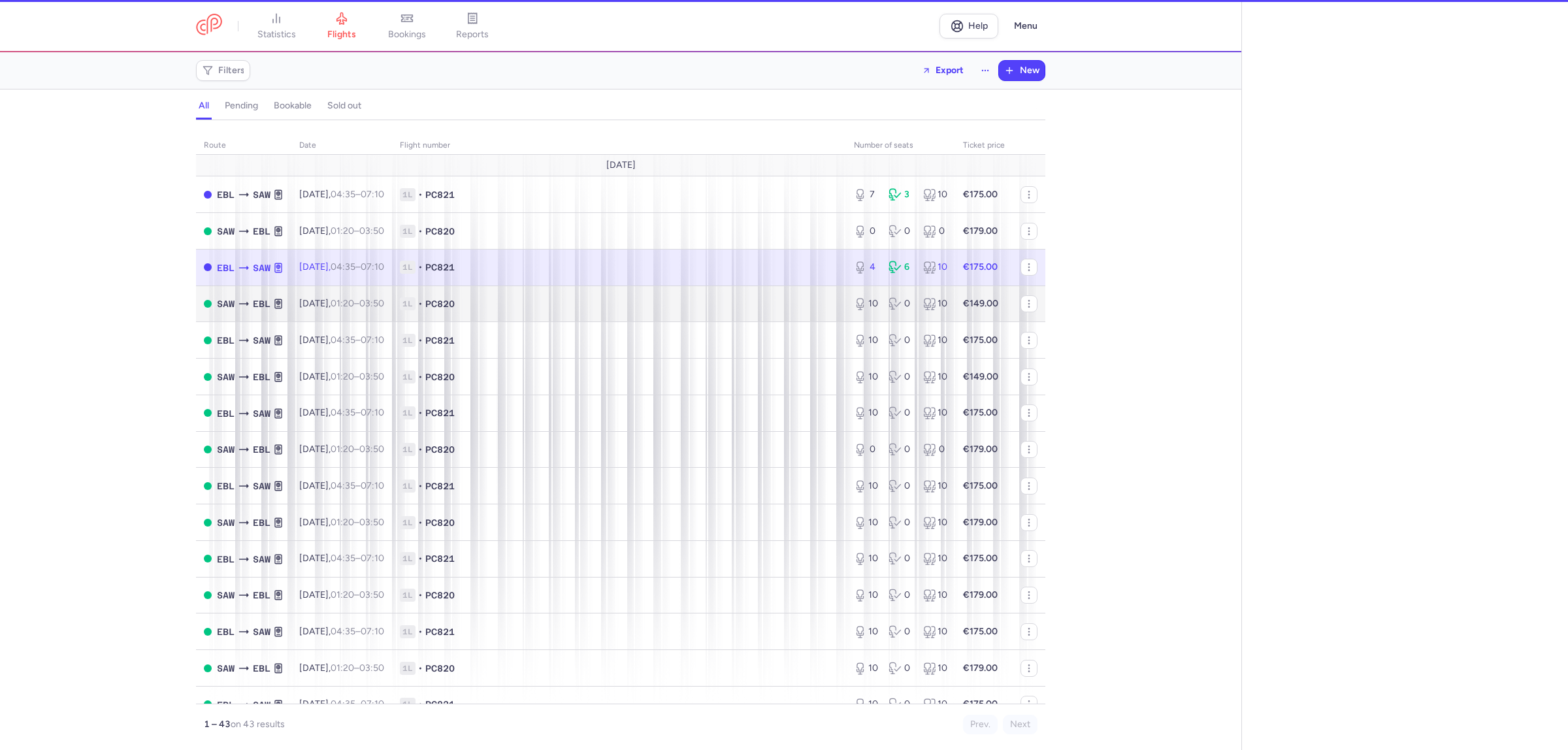
select select "days"
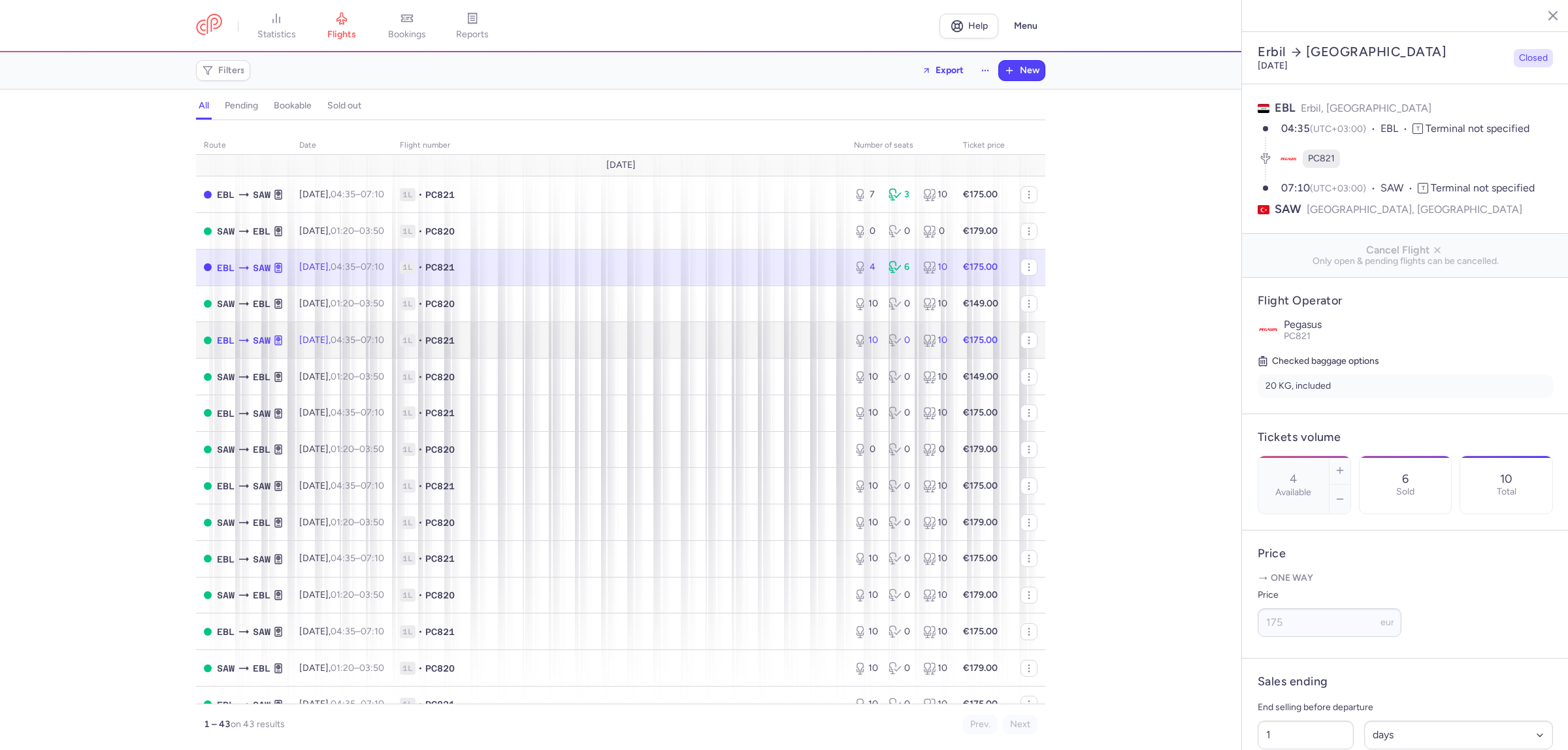
click at [567, 341] on span "1L • PC821" at bounding box center [619, 340] width 438 height 13
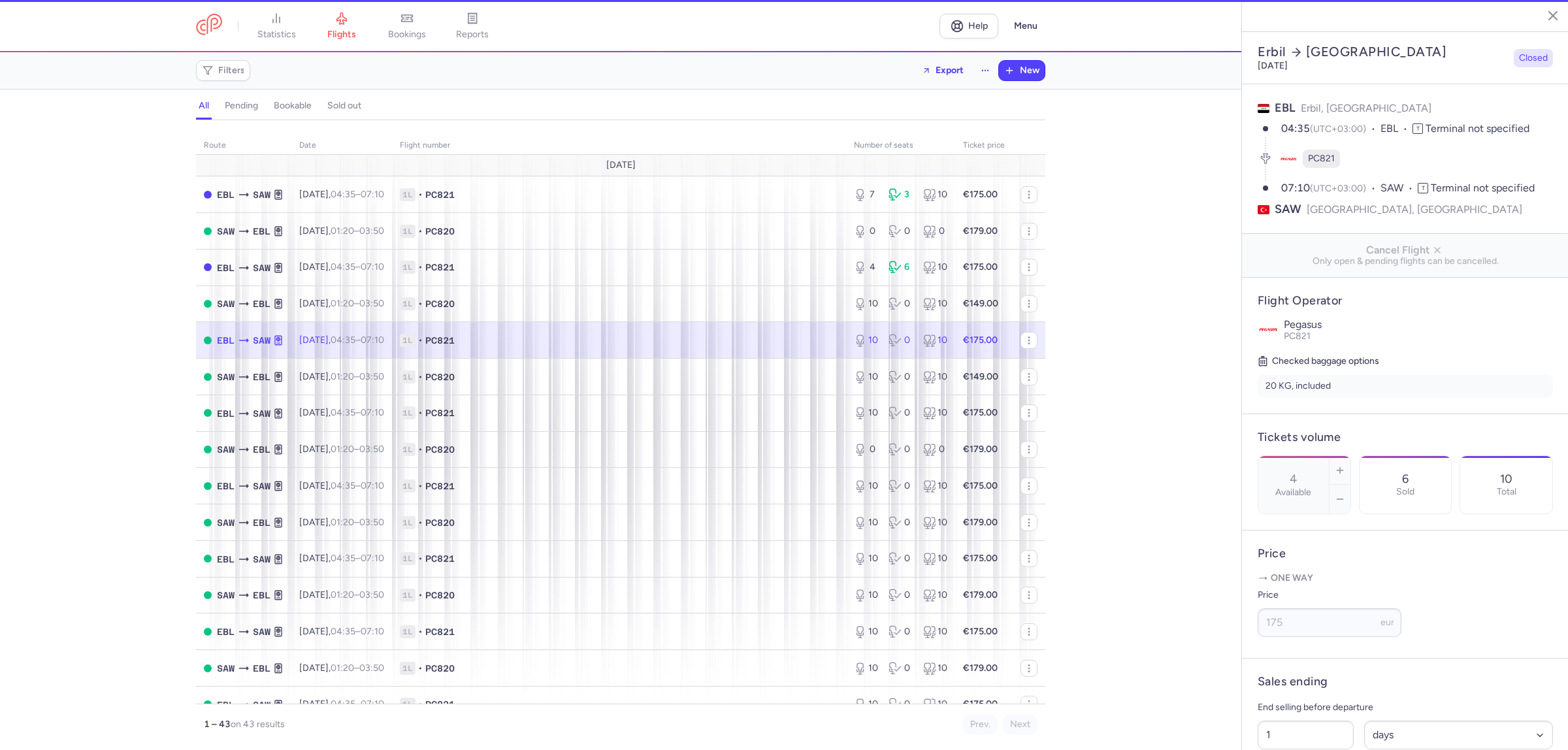
type input "10"
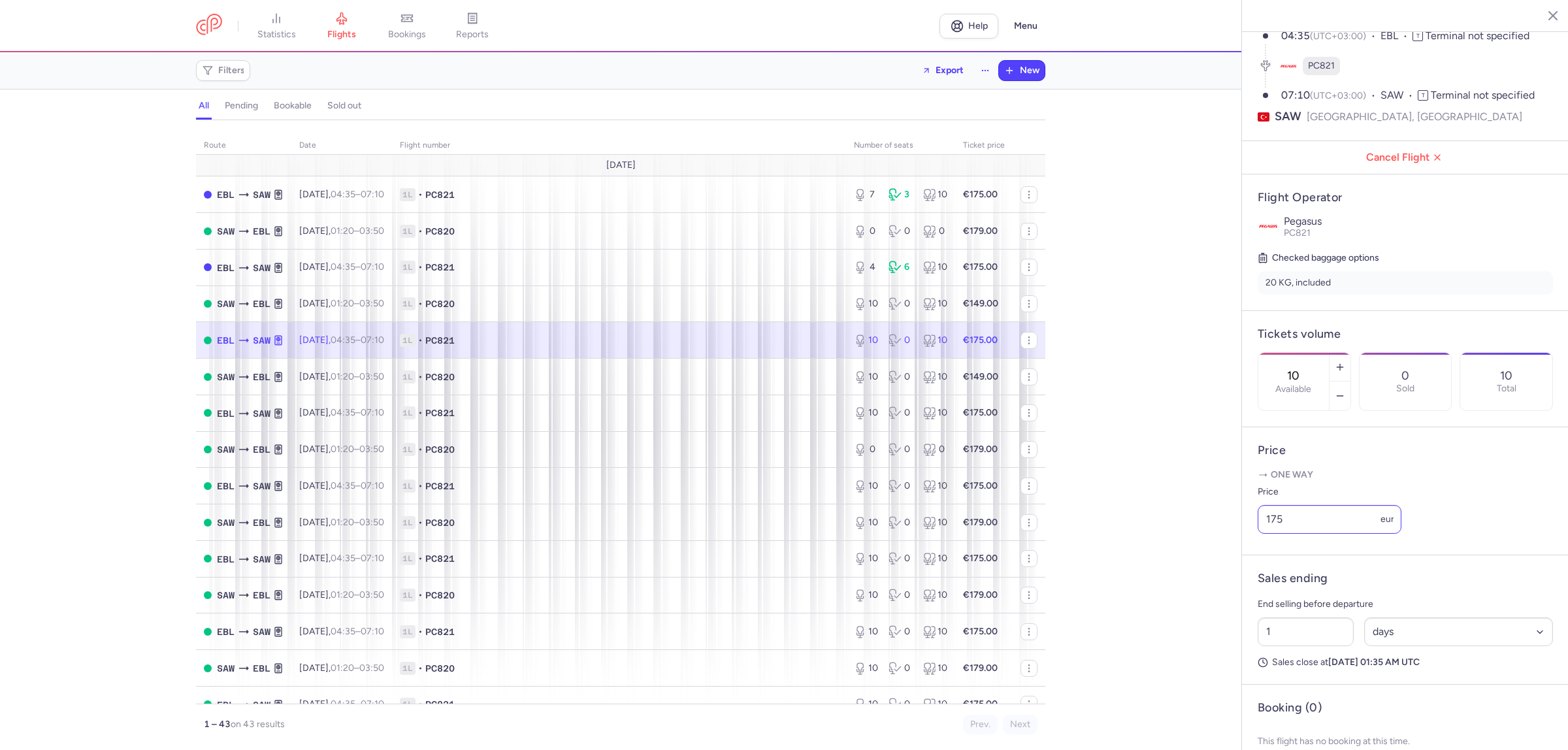
scroll to position [152, 0]
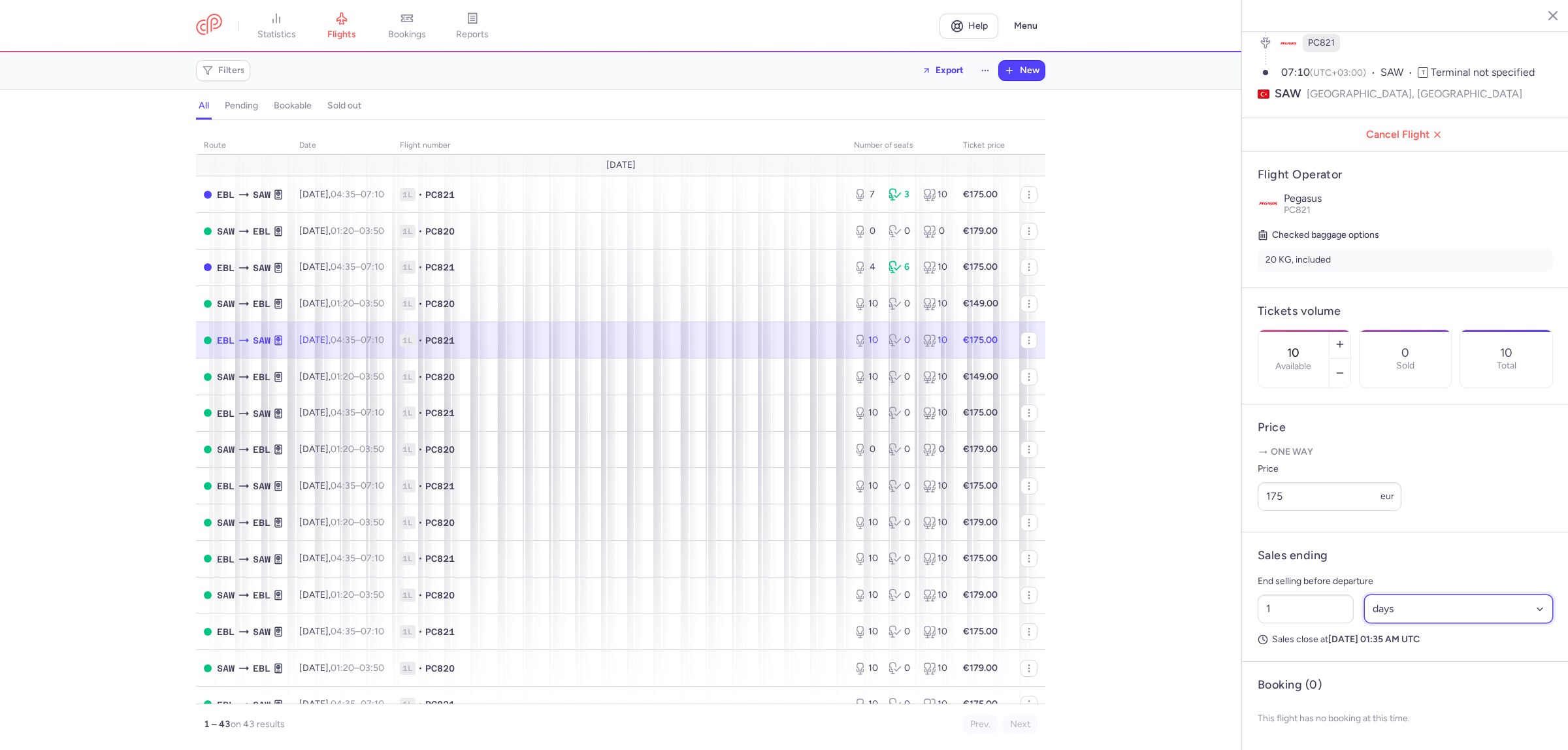
click at [1385, 611] on select "Select an option hours days" at bounding box center [1458, 609] width 190 height 29
select select "hours"
click at [1364, 594] on select "Select an option hours days" at bounding box center [1458, 609] width 190 height 29
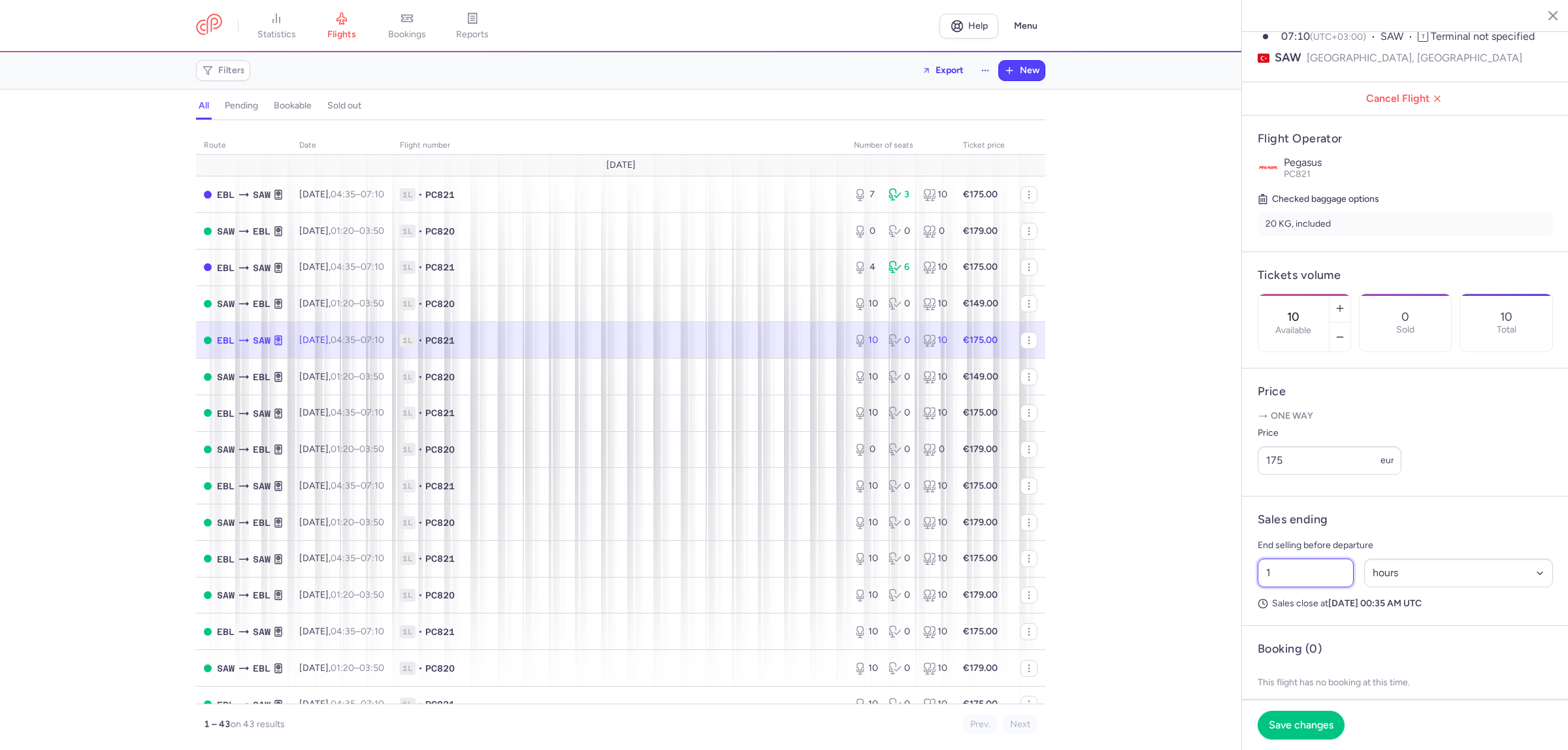
click at [1287, 587] on input "1" at bounding box center [1305, 573] width 96 height 29
click at [1292, 722] on span "Save changes" at bounding box center [1301, 724] width 64 height 12
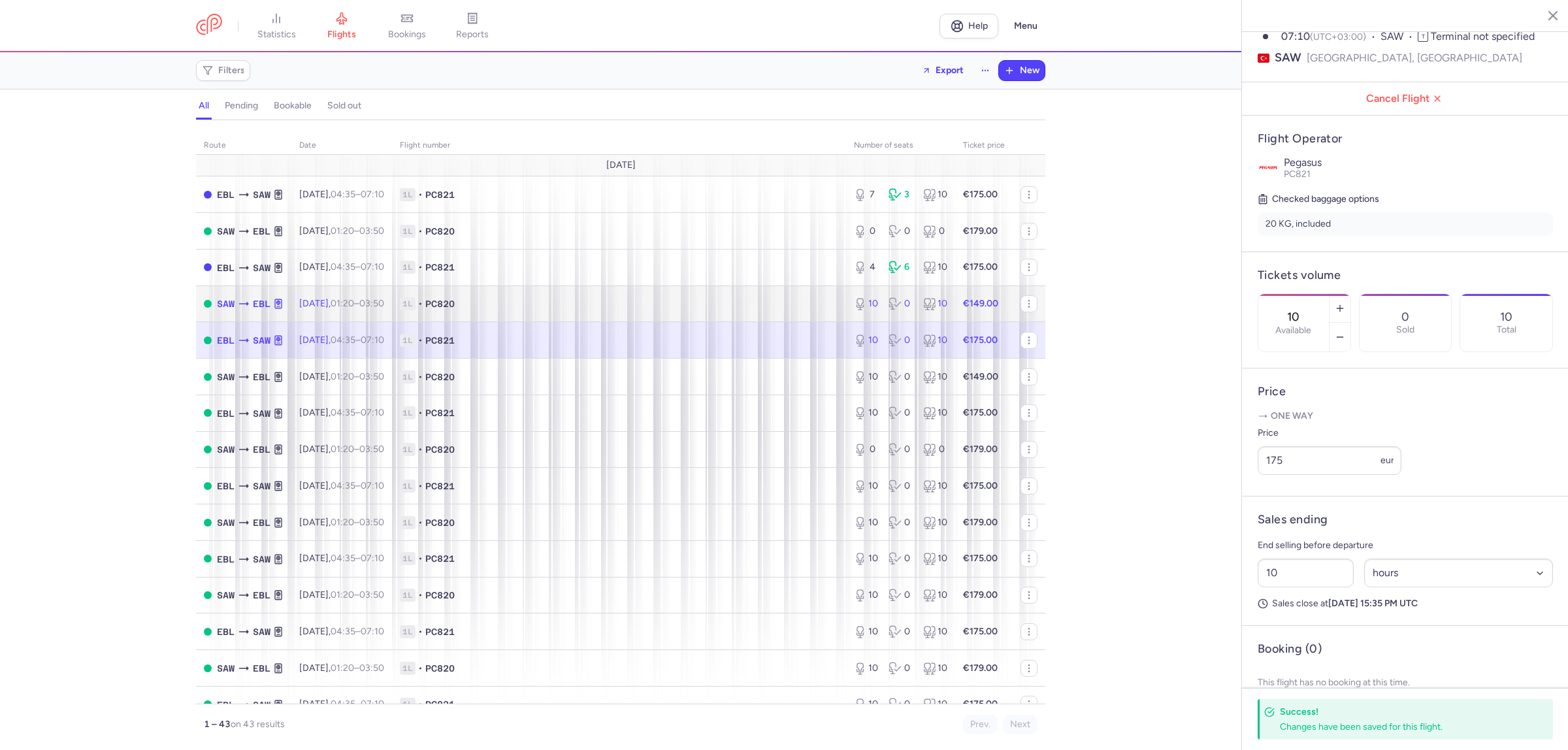
click at [703, 301] on span "1L • PC820" at bounding box center [619, 304] width 438 height 13
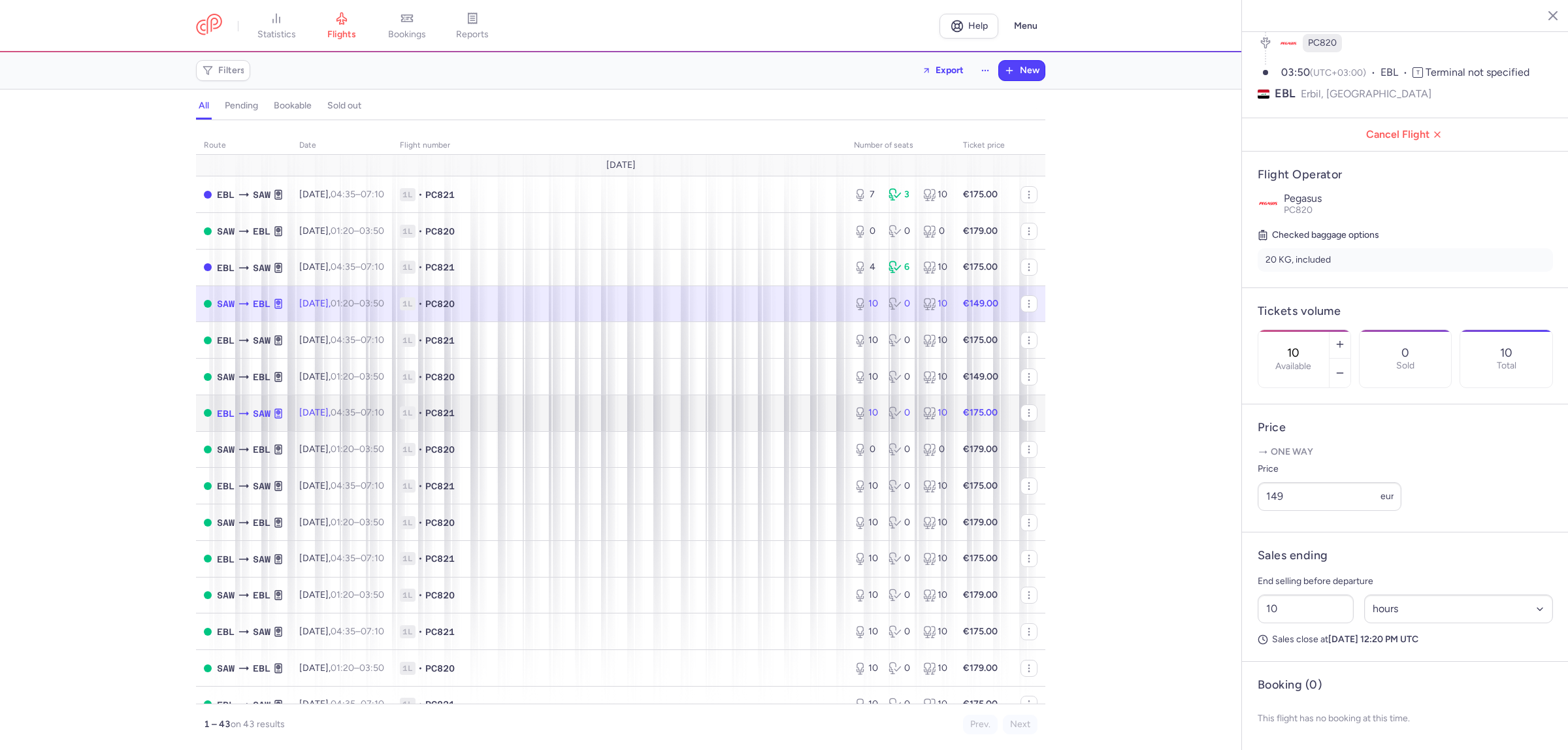
click at [615, 410] on span "1L • PC821" at bounding box center [619, 413] width 438 height 13
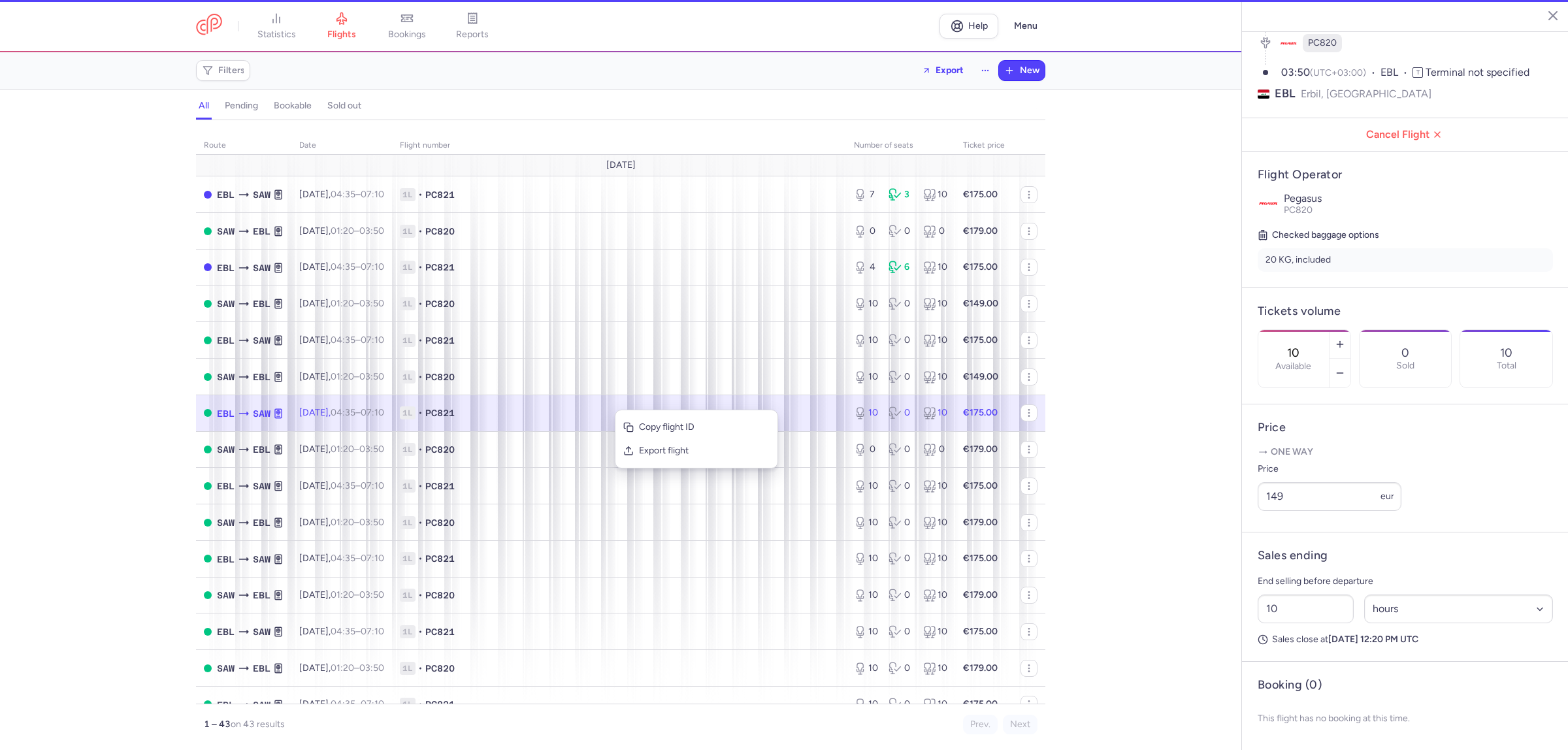
type input "1"
select select "days"
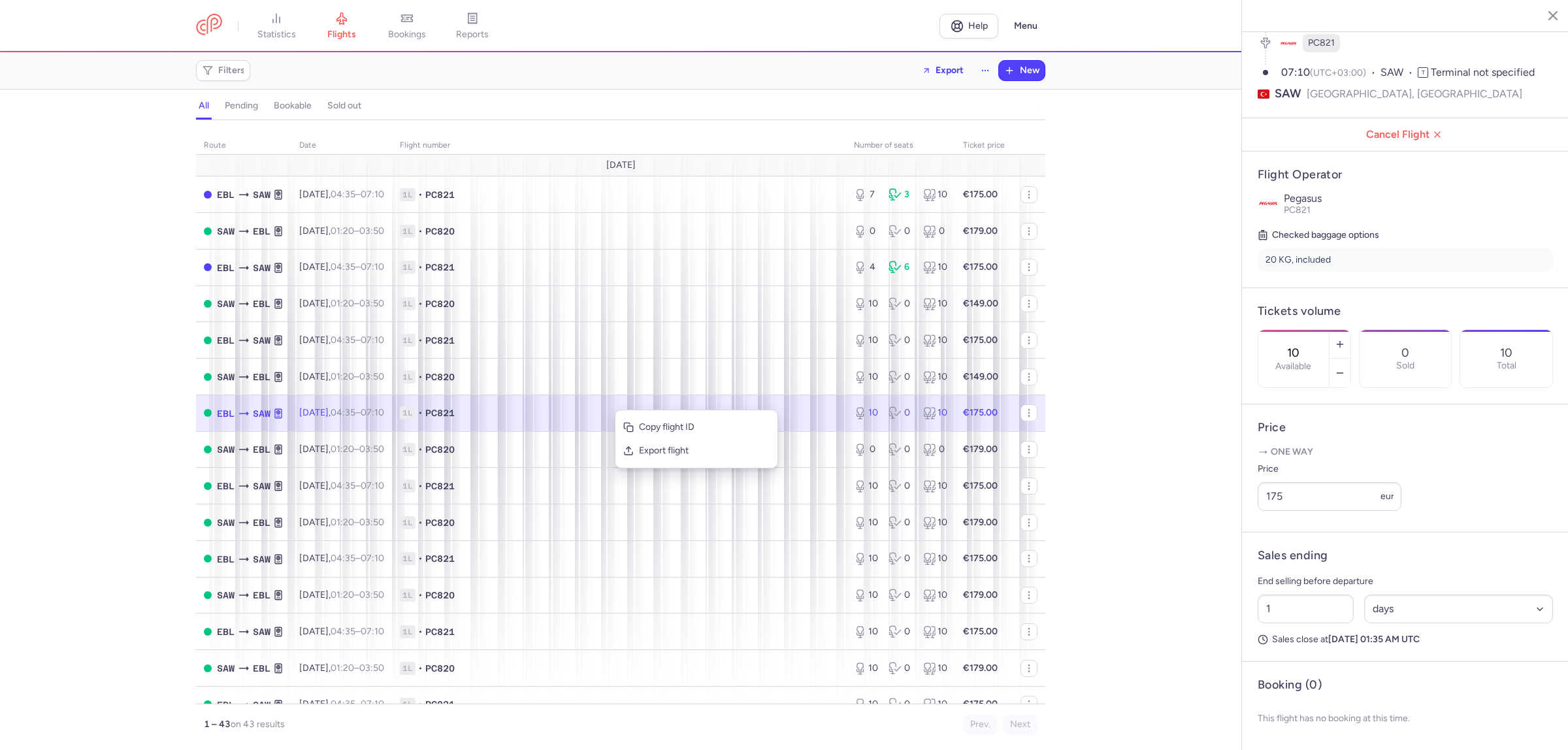
click at [1096, 355] on div "route date Flight number number of seats Ticket price [DATE] EBL SAW [DATE] 04:…" at bounding box center [621, 439] width 1241 height 622
